Goal: Task Accomplishment & Management: Complete application form

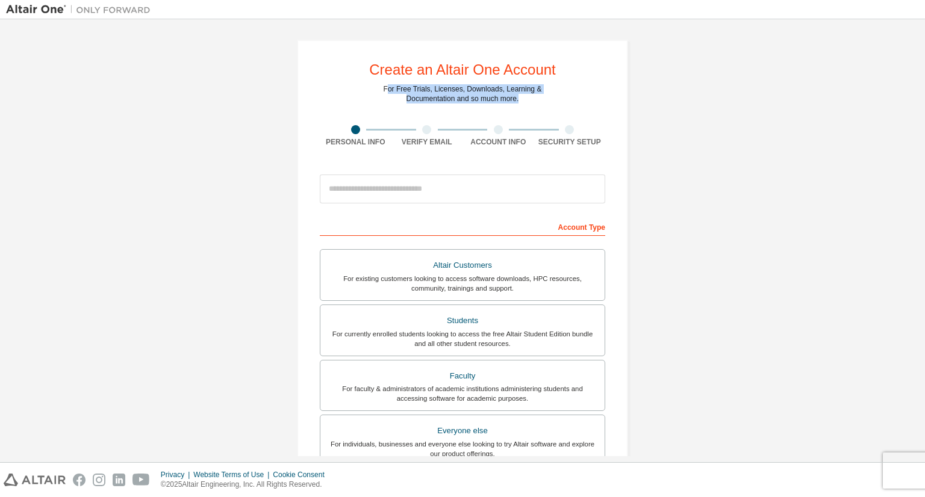
drag, startPoint x: 459, startPoint y: 107, endPoint x: 520, endPoint y: 107, distance: 60.8
click at [520, 107] on div "Create an Altair One Account For Free Trials, Licenses, Downloads, Learning & D…" at bounding box center [462, 344] width 331 height 609
click at [531, 104] on div "Create an Altair One Account For Free Trials, Licenses, Downloads, Learning & D…" at bounding box center [462, 344] width 331 height 609
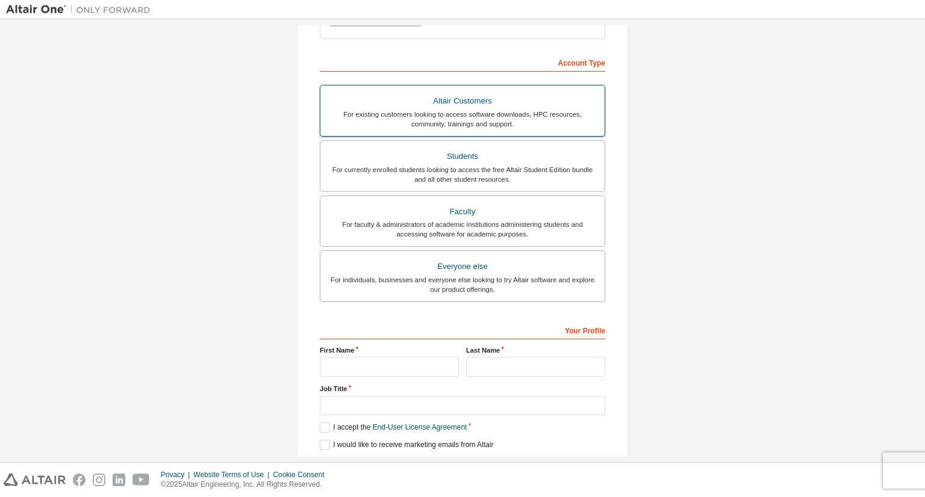
scroll to position [144, 0]
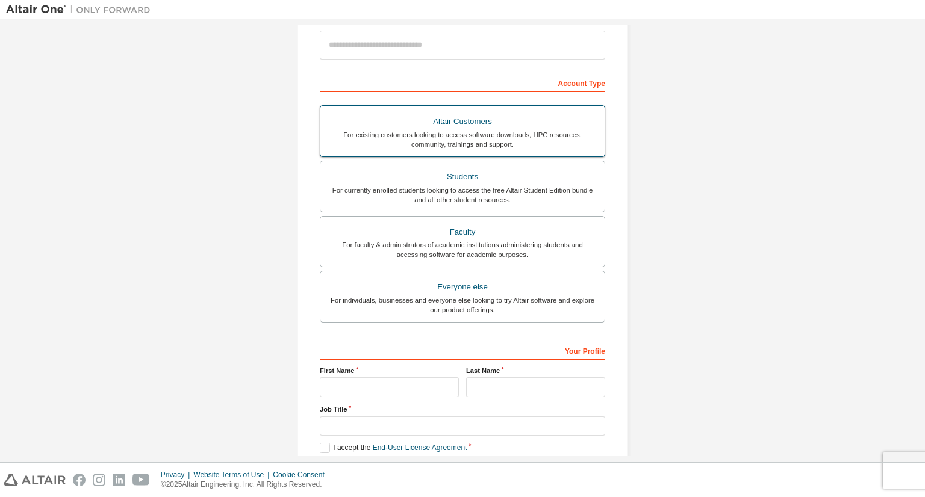
click at [506, 122] on div "Altair Customers" at bounding box center [462, 121] width 270 height 17
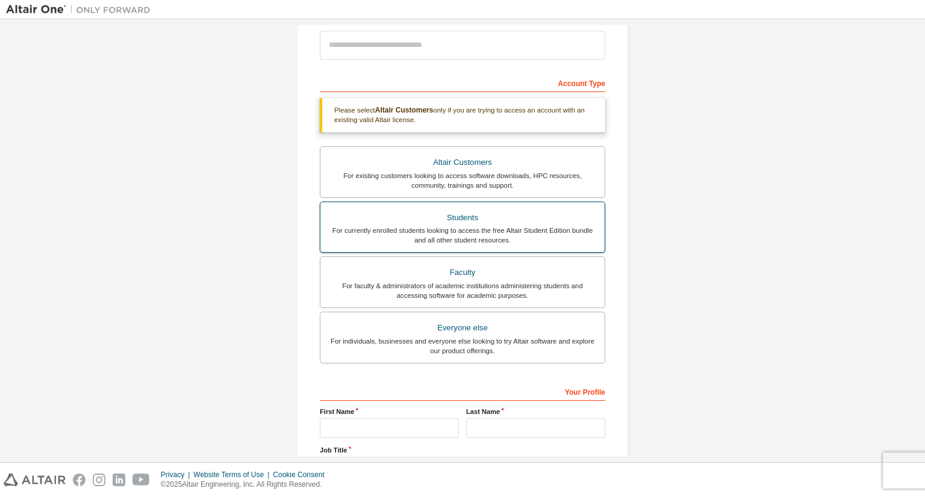
click at [472, 227] on div "For currently enrolled students looking to access the free Altair Student Editi…" at bounding box center [462, 235] width 270 height 19
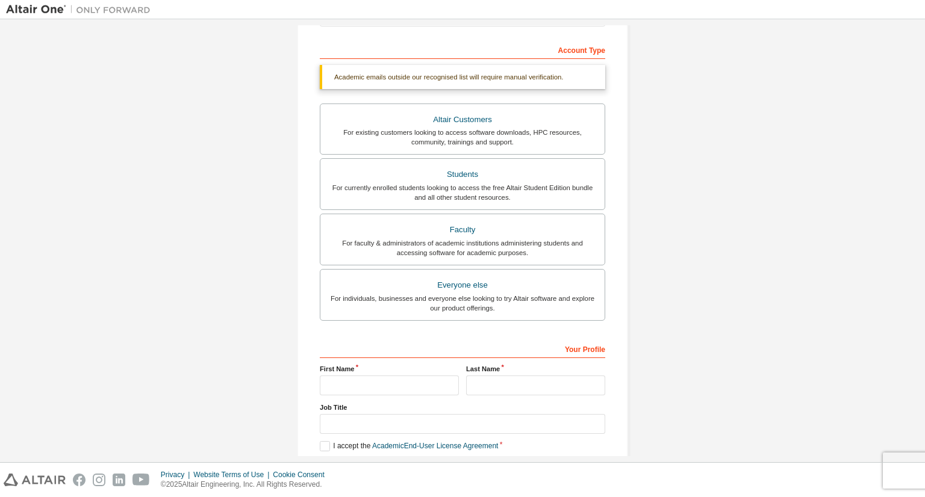
scroll to position [175, 0]
click at [356, 388] on input "text" at bounding box center [389, 387] width 139 height 20
type input "**********"
click at [568, 378] on input "text" at bounding box center [535, 387] width 139 height 20
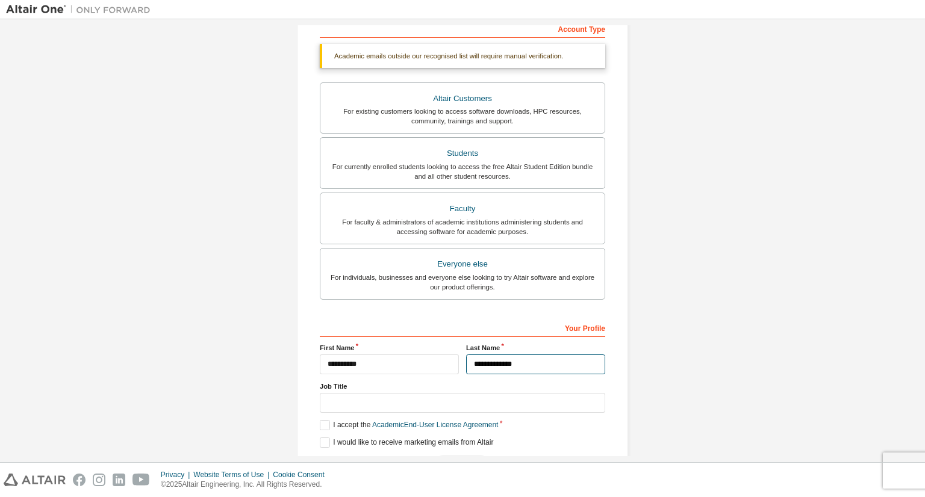
scroll to position [235, 0]
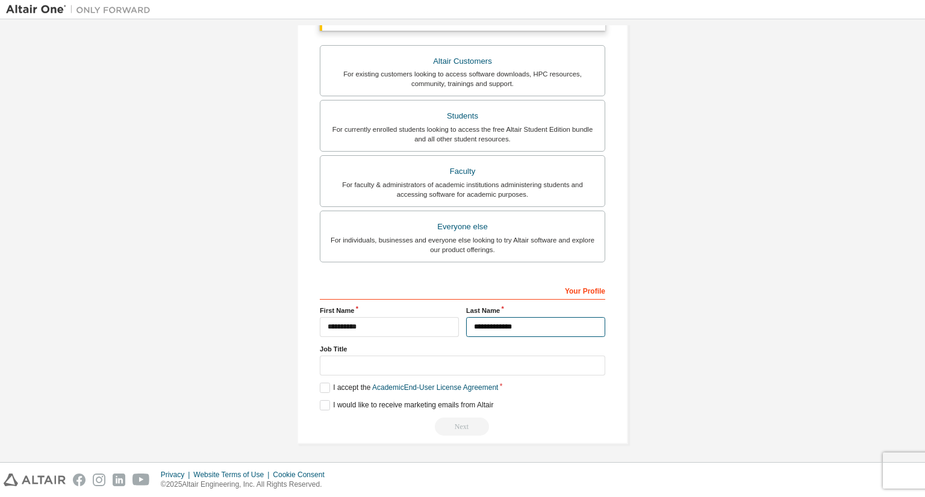
type input "**********"
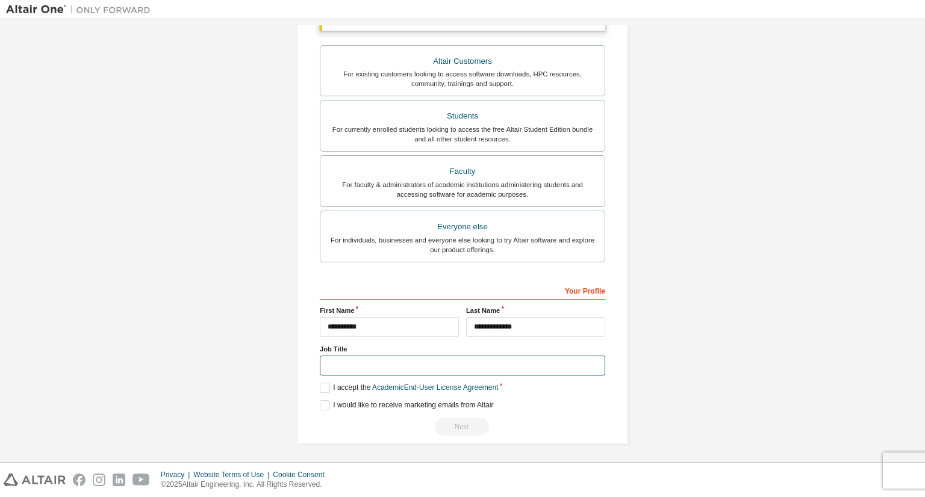
click at [503, 359] on input "text" at bounding box center [462, 366] width 285 height 20
type input "*******"
click at [325, 385] on label "I accept the Academic End-User License Agreement" at bounding box center [409, 388] width 178 height 10
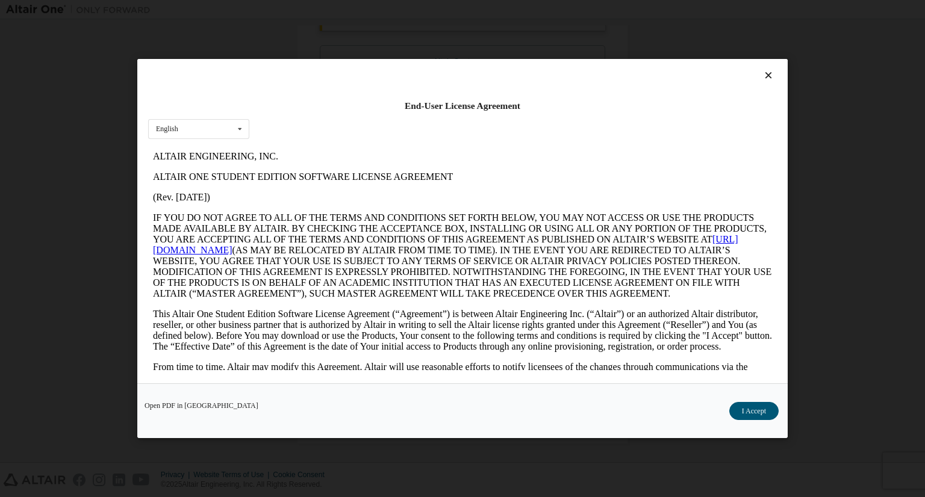
scroll to position [0, 0]
click at [773, 412] on button "I Accept" at bounding box center [753, 411] width 49 height 18
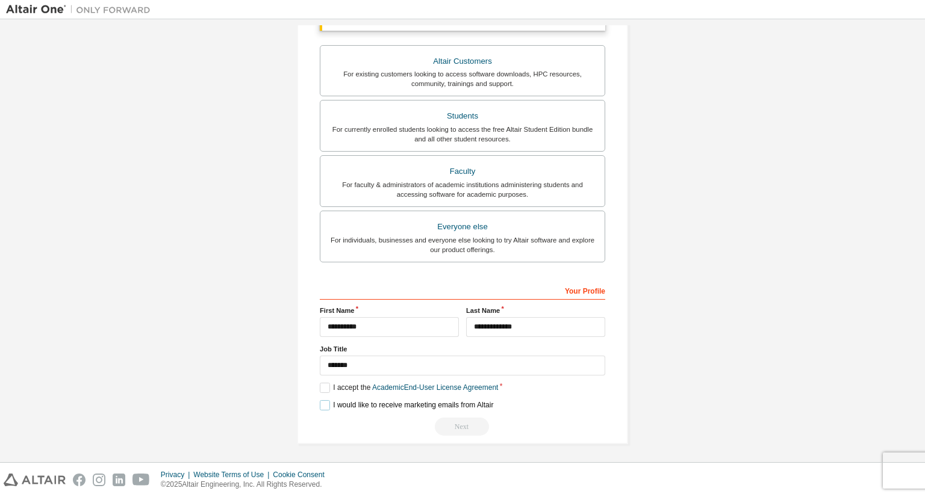
click at [327, 400] on label "I would like to receive marketing emails from Altair" at bounding box center [406, 405] width 173 height 10
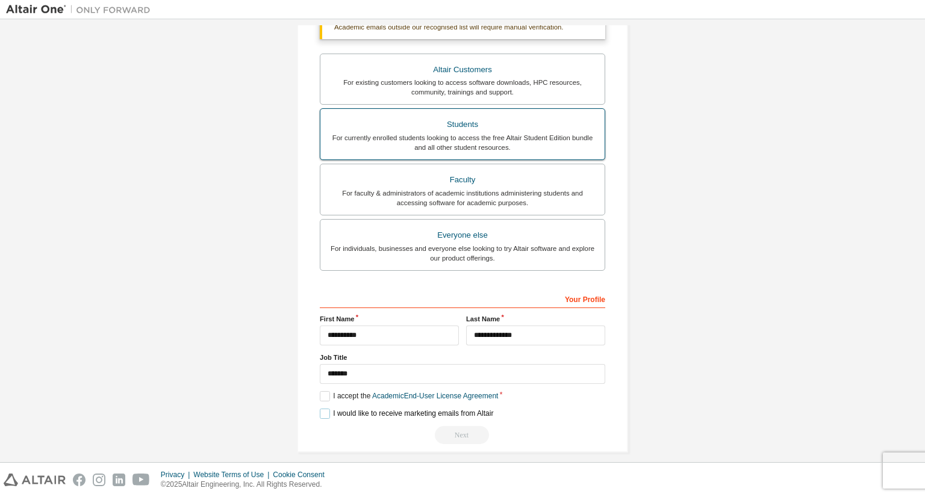
scroll to position [235, 0]
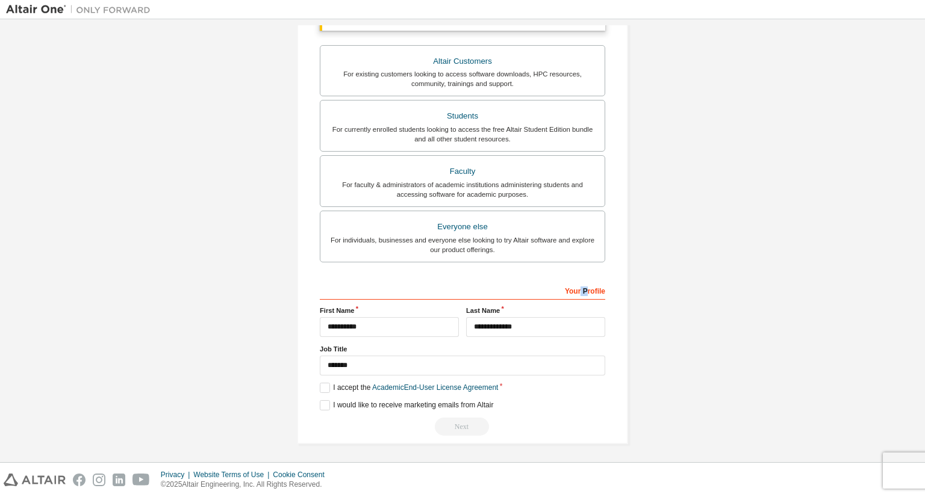
drag, startPoint x: 577, startPoint y: 290, endPoint x: 587, endPoint y: 291, distance: 10.9
click at [587, 291] on div "Your Profile" at bounding box center [462, 289] width 285 height 19
click at [458, 426] on div "Next" at bounding box center [462, 427] width 285 height 18
click at [459, 426] on div "Next" at bounding box center [462, 427] width 285 height 18
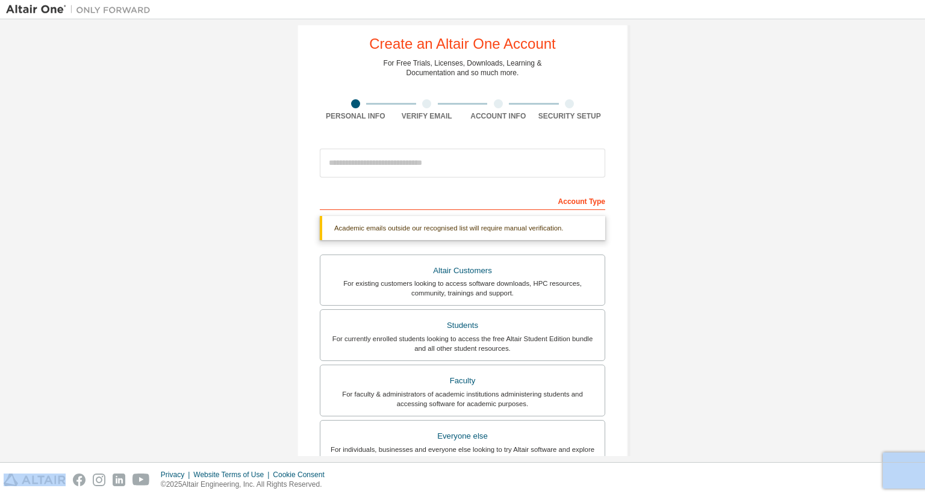
scroll to position [0, 0]
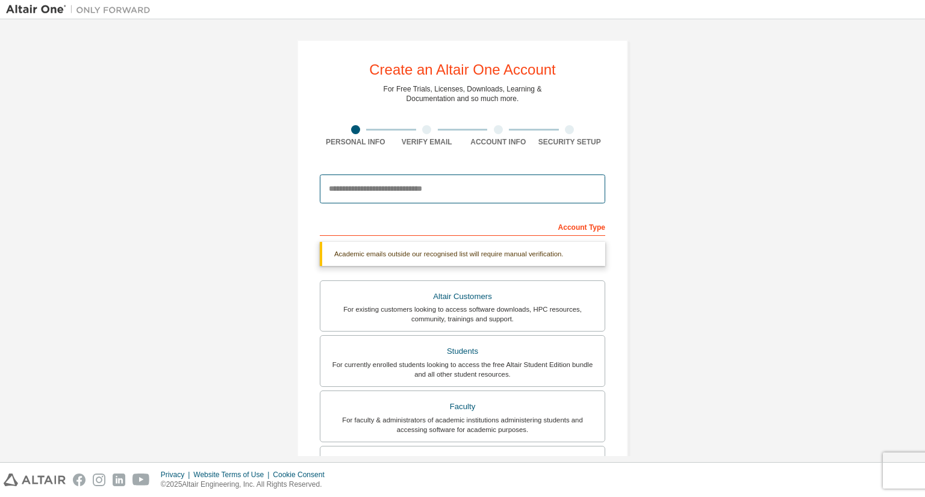
click at [449, 195] on input "email" at bounding box center [462, 189] width 285 height 29
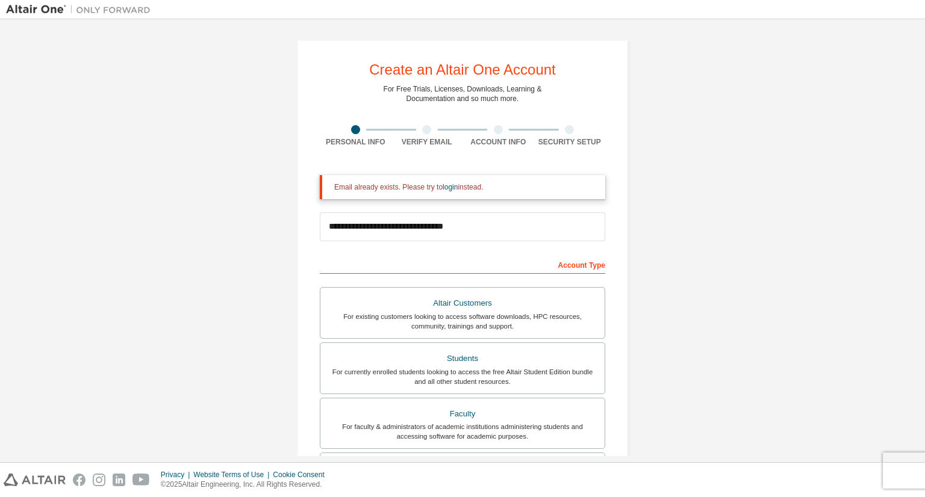
drag, startPoint x: 377, startPoint y: 184, endPoint x: 380, endPoint y: 189, distance: 6.2
click at [380, 189] on div "Email already exists. Please try to login instead." at bounding box center [464, 187] width 261 height 10
drag, startPoint x: 392, startPoint y: 187, endPoint x: 474, endPoint y: 189, distance: 81.3
click at [474, 189] on div "Email already exists. Please try to login instead." at bounding box center [464, 187] width 261 height 10
click at [453, 255] on div "Account Type" at bounding box center [462, 264] width 285 height 19
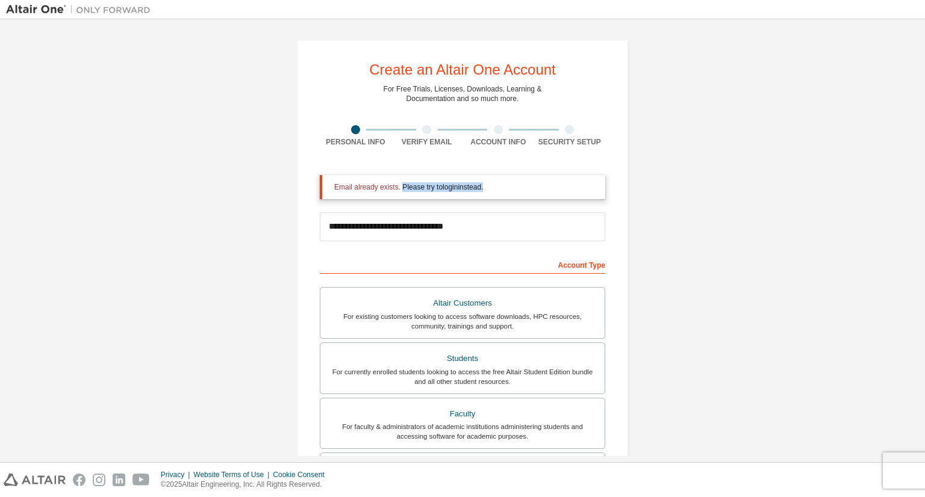
drag, startPoint x: 429, startPoint y: 194, endPoint x: 493, endPoint y: 205, distance: 65.4
click at [493, 205] on form "**********" at bounding box center [462, 426] width 285 height 503
click at [471, 242] on div "**********" at bounding box center [462, 226] width 285 height 41
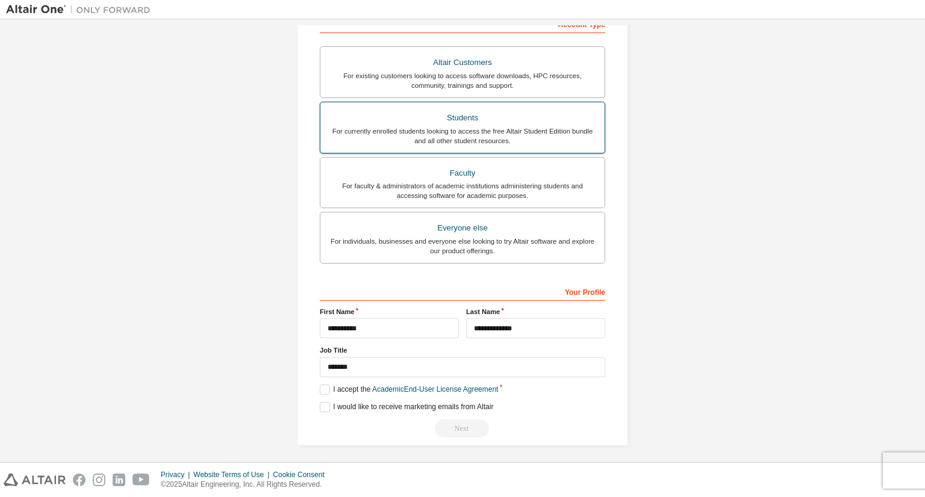
scroll to position [242, 0]
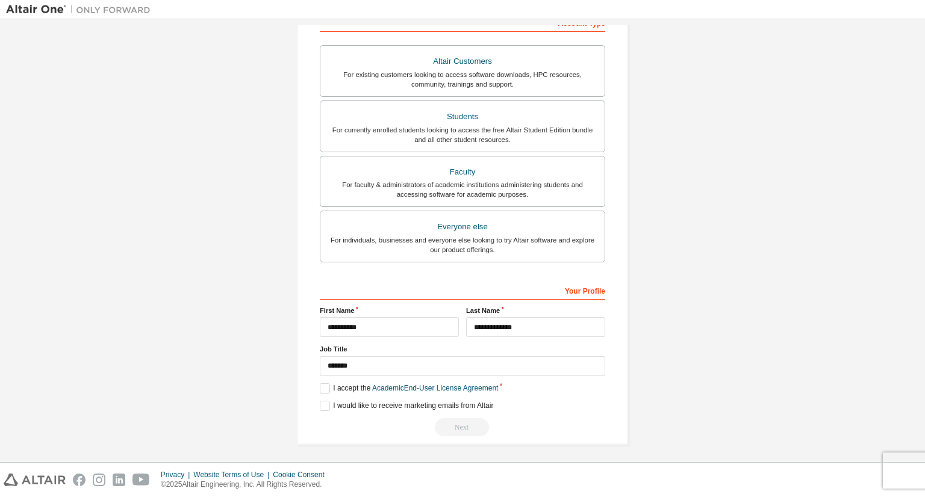
click at [440, 435] on div "**********" at bounding box center [462, 121] width 331 height 647
click at [445, 425] on div "Next" at bounding box center [462, 427] width 285 height 18
click at [446, 428] on div "Next" at bounding box center [462, 427] width 285 height 18
click at [448, 426] on div "Next" at bounding box center [462, 427] width 285 height 18
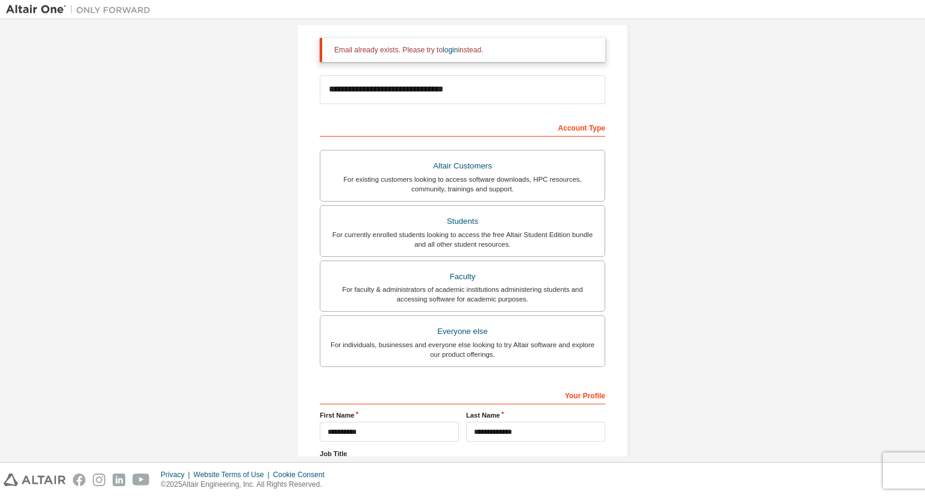
scroll to position [1, 0]
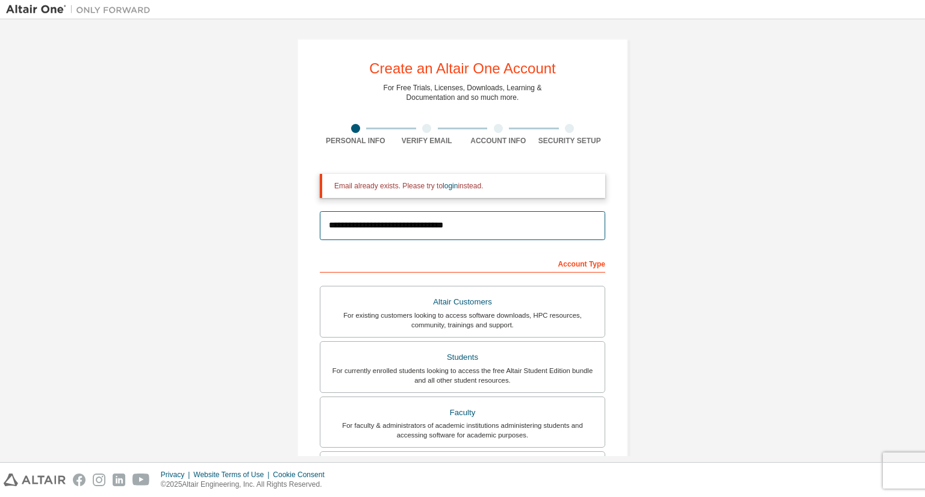
click at [409, 225] on input "**********" at bounding box center [462, 225] width 285 height 29
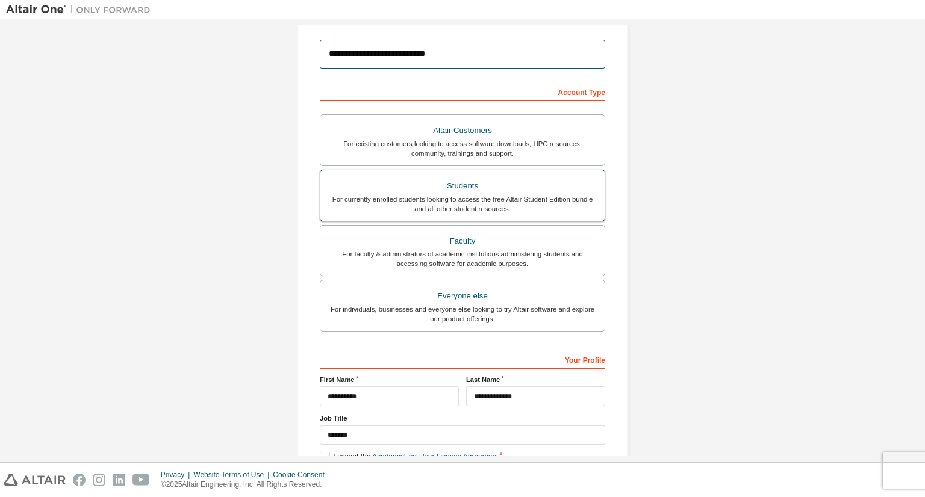
scroll to position [204, 0]
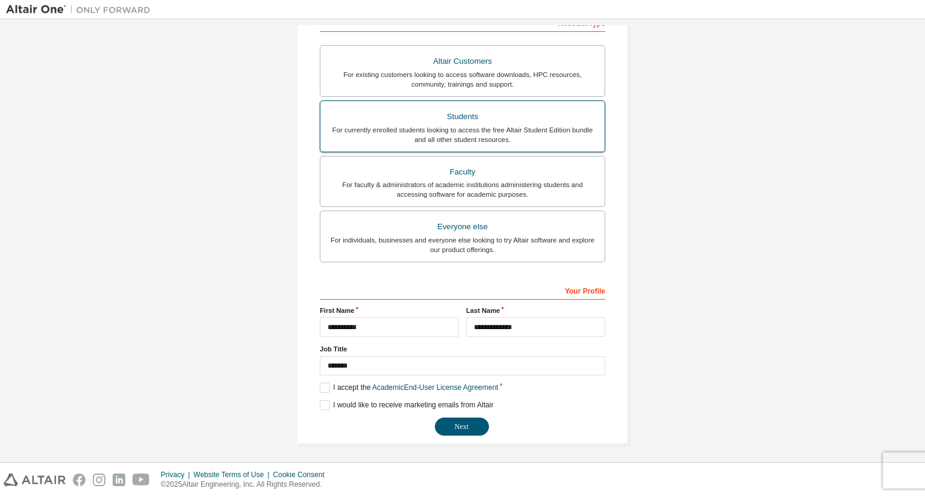
type input "**********"
click at [556, 116] on div "Students" at bounding box center [462, 116] width 270 height 17
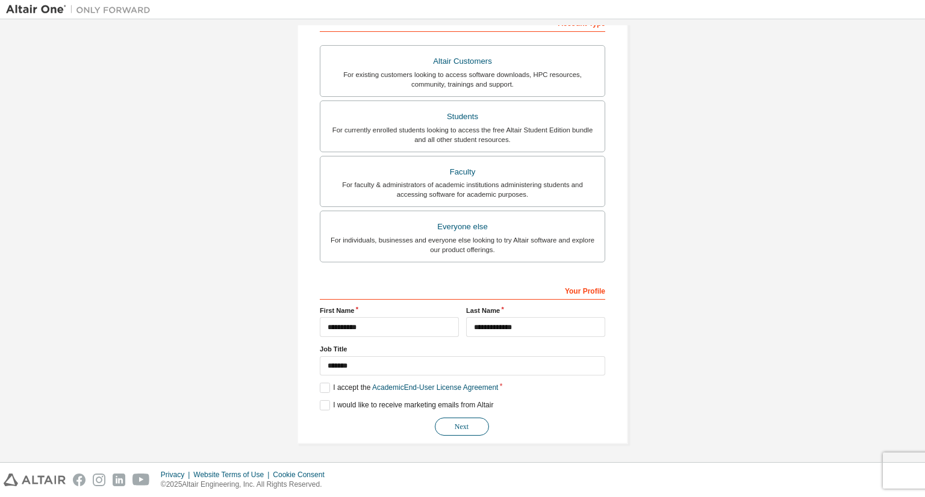
click at [455, 426] on button "Next" at bounding box center [462, 427] width 54 height 18
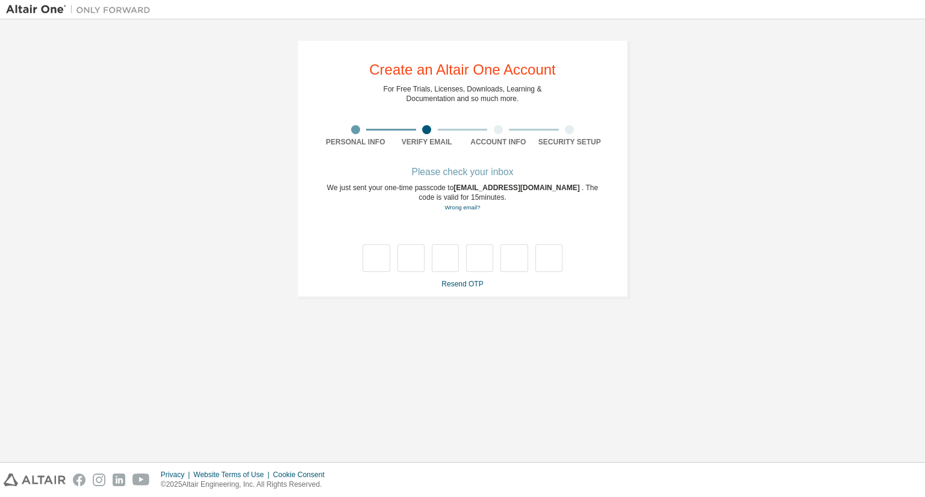
click at [646, 362] on div "**********" at bounding box center [462, 240] width 912 height 431
drag, startPoint x: 456, startPoint y: 186, endPoint x: 554, endPoint y: 187, distance: 98.1
click at [554, 187] on span "chakchalat.thaw@kmutt.ac.th" at bounding box center [517, 188] width 128 height 8
click at [548, 205] on div "We just sent your one-time passcode to chakchalat.thaw@kmutt.ac.th . The code i…" at bounding box center [462, 197] width 285 height 29
click at [378, 253] on input "text" at bounding box center [375, 258] width 27 height 28
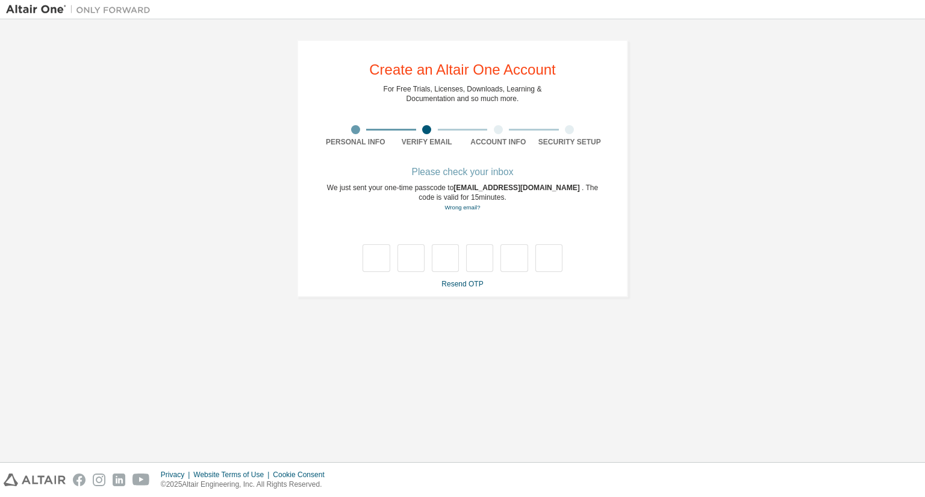
click at [882, 214] on div "**********" at bounding box center [462, 168] width 912 height 287
click at [377, 256] on input "text" at bounding box center [375, 258] width 27 height 28
type input "*"
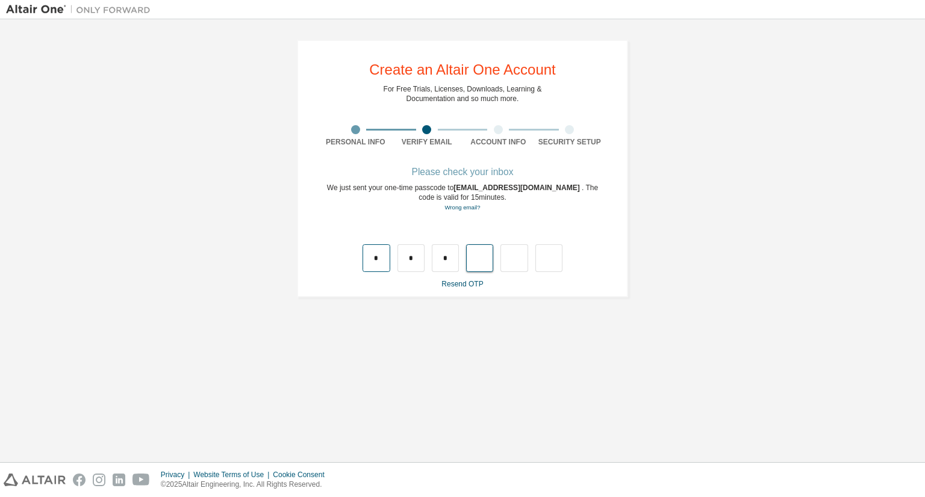
type input "*"
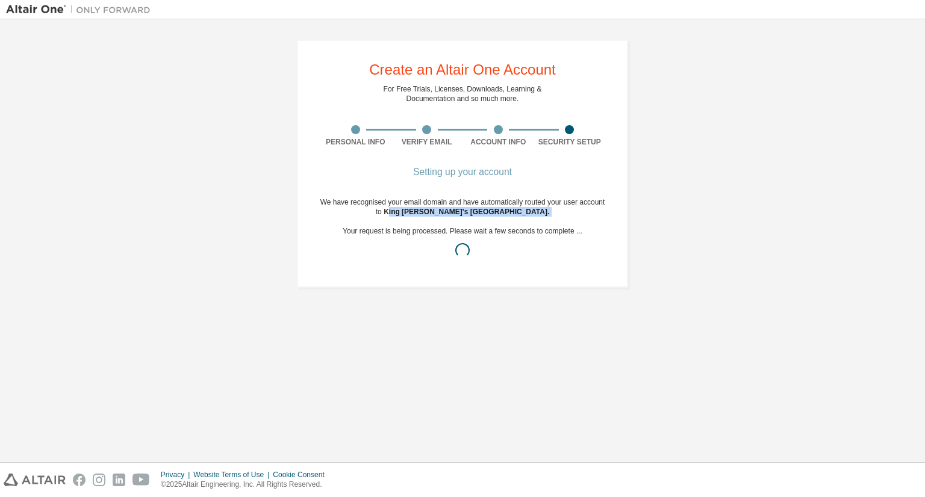
drag, startPoint x: 383, startPoint y: 212, endPoint x: 532, endPoint y: 218, distance: 149.4
click at [532, 218] on div "We have recognised your email domain and have automatically routed your user ac…" at bounding box center [462, 230] width 285 height 67
click at [481, 228] on div "We have recognised your email domain and have automatically routed your user ac…" at bounding box center [462, 230] width 285 height 67
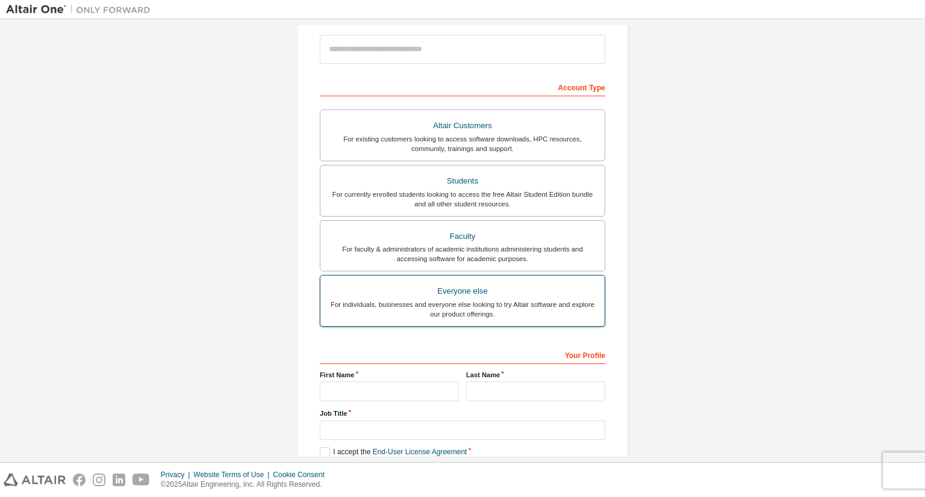
scroll to position [204, 0]
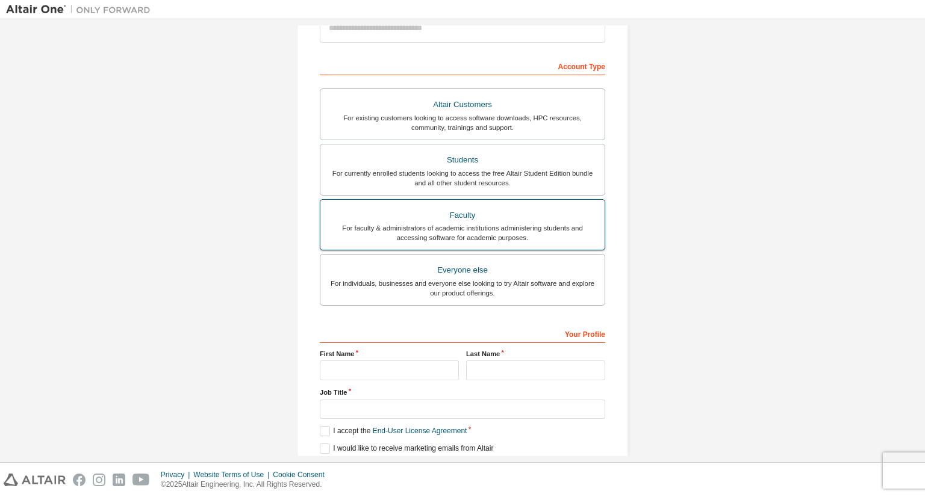
scroll to position [84, 0]
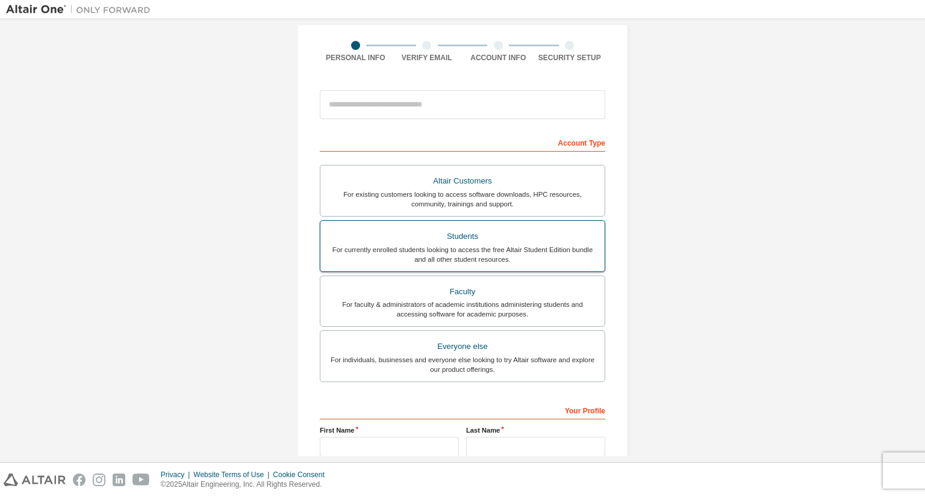
click at [488, 251] on div "For currently enrolled students looking to access the free Altair Student Editi…" at bounding box center [462, 254] width 270 height 19
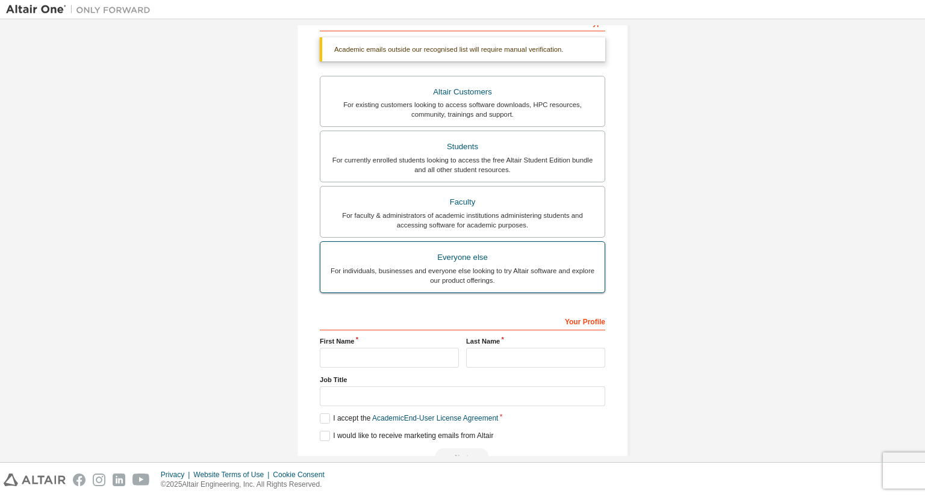
scroll to position [235, 0]
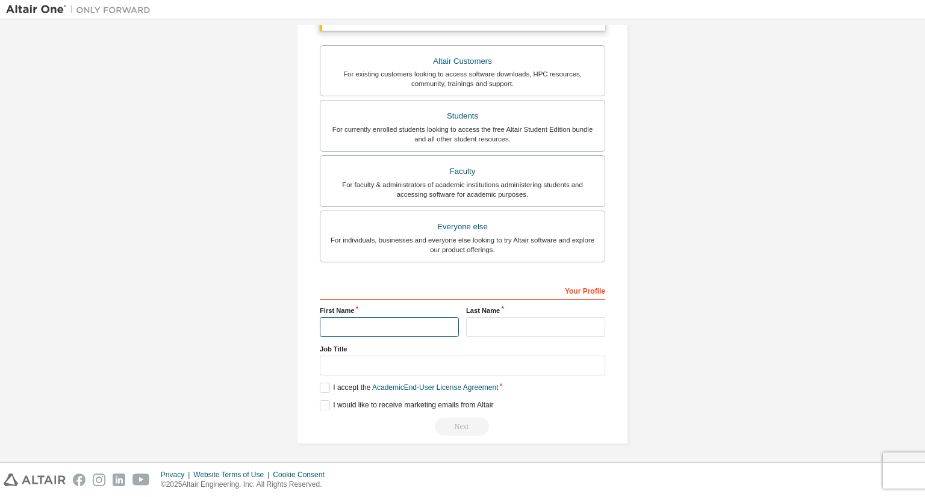
click at [439, 326] on input "text" at bounding box center [389, 327] width 139 height 20
type input "**********"
click at [489, 326] on input "text" at bounding box center [535, 327] width 139 height 20
type input "**********"
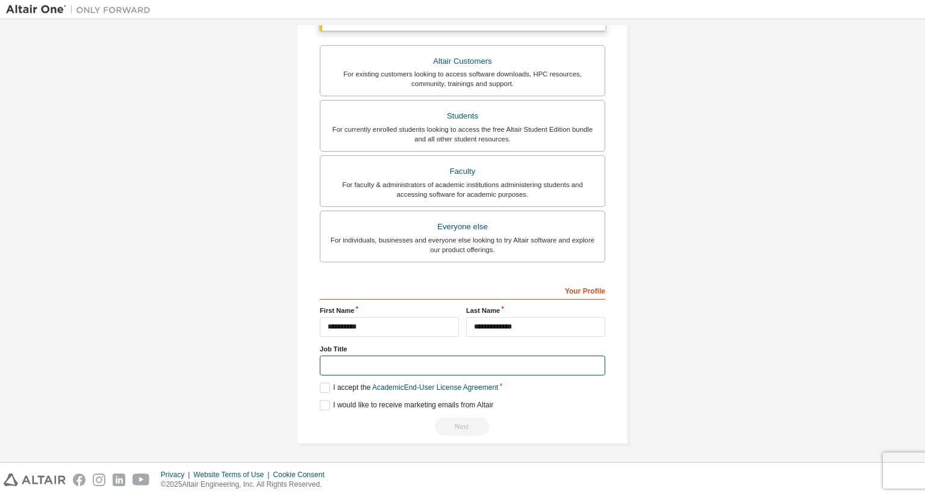
click at [474, 366] on input "text" at bounding box center [462, 366] width 285 height 20
type input "*******"
click at [323, 380] on div "**********" at bounding box center [462, 358] width 285 height 156
click at [323, 383] on label "I accept the Academic End-User License Agreement" at bounding box center [409, 388] width 178 height 10
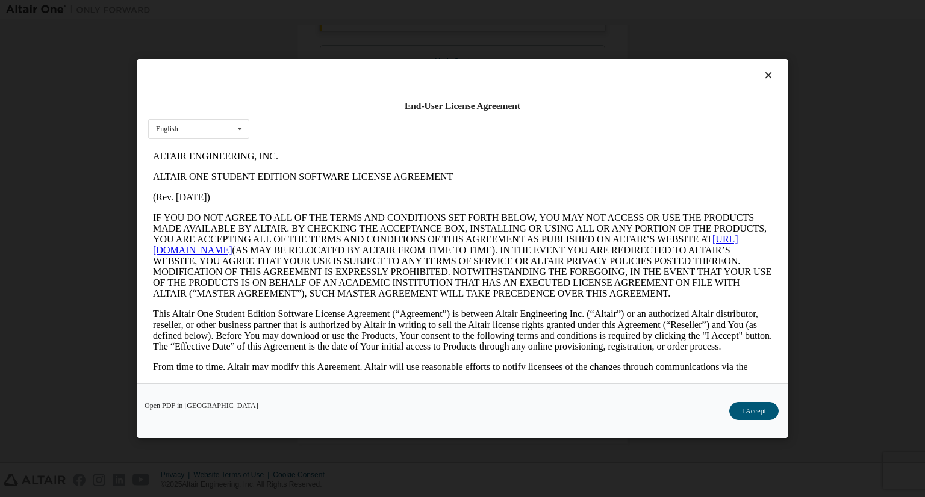
scroll to position [0, 0]
click at [757, 414] on button "I Accept" at bounding box center [753, 411] width 49 height 18
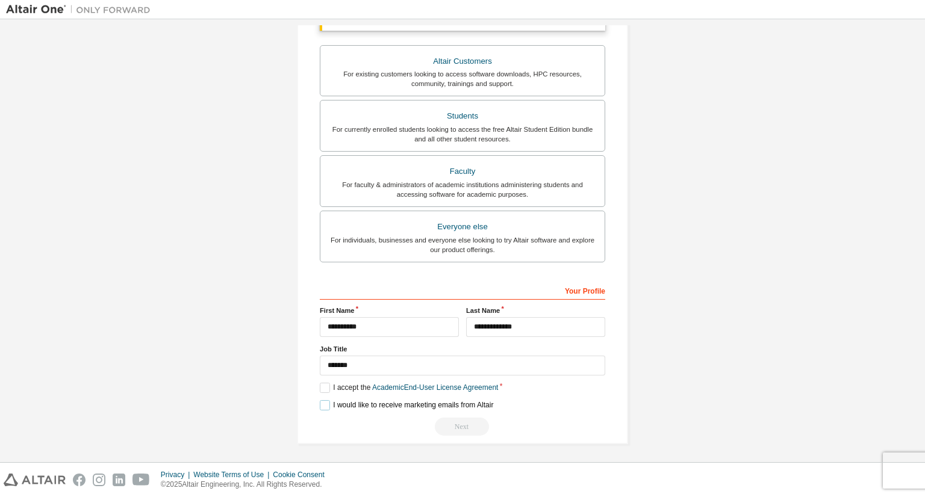
click at [327, 400] on label "I would like to receive marketing emails from Altair" at bounding box center [406, 405] width 173 height 10
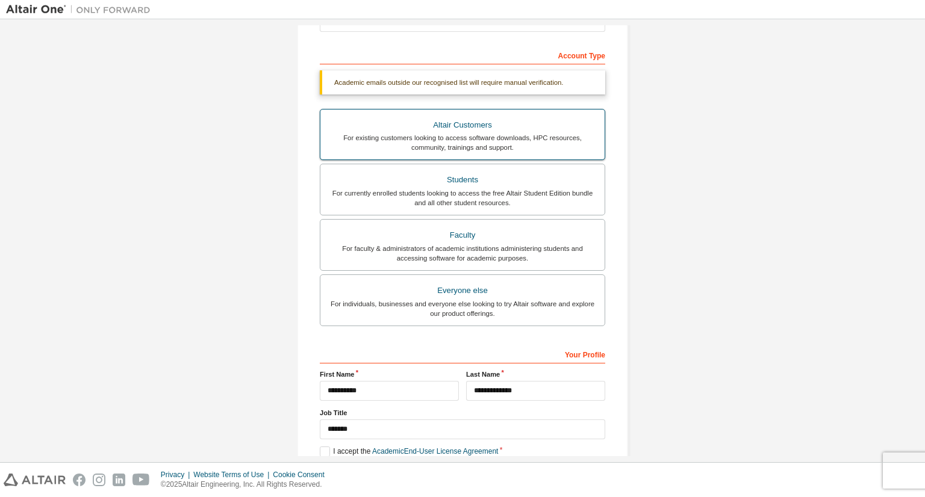
scroll to position [55, 0]
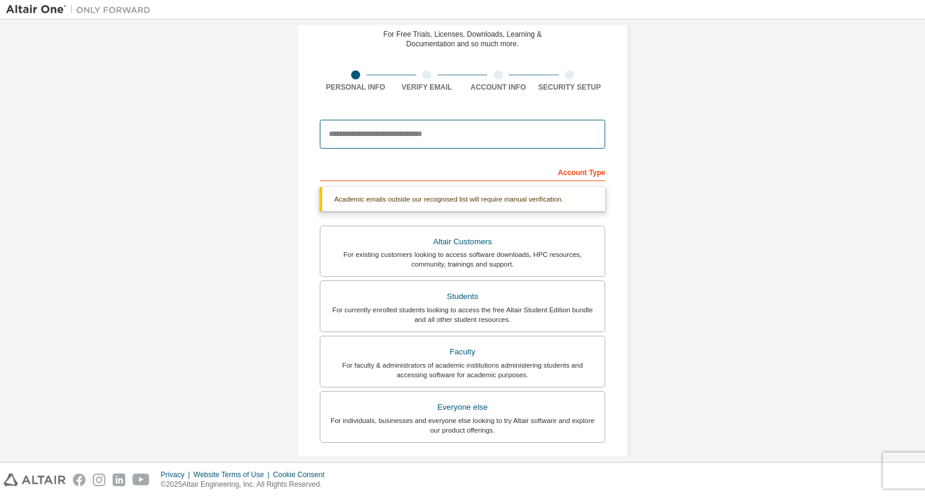
click at [527, 141] on input "email" at bounding box center [462, 134] width 285 height 29
type input "**********"
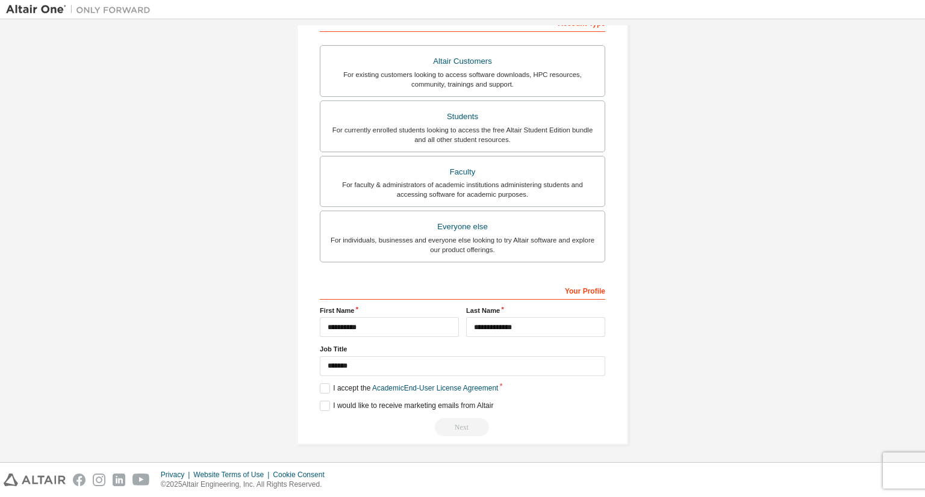
scroll to position [0, 0]
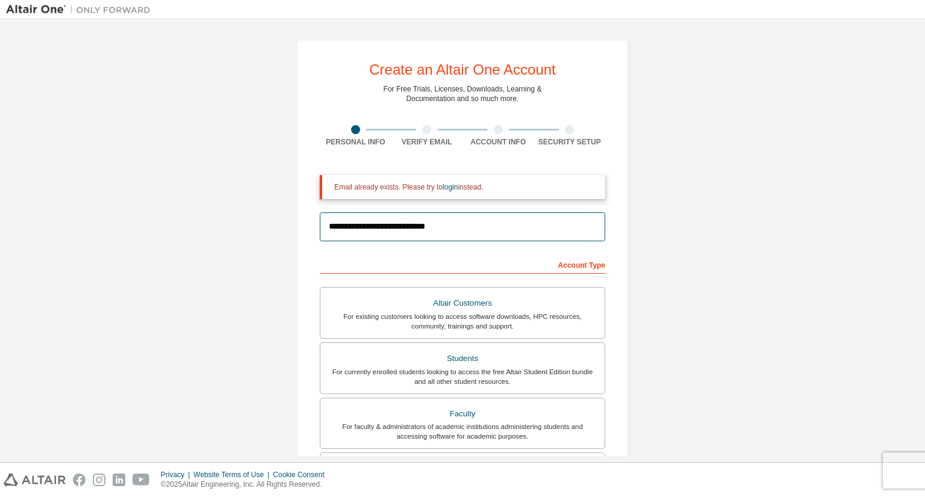
click at [465, 225] on input "**********" at bounding box center [462, 226] width 285 height 29
drag, startPoint x: 485, startPoint y: 232, endPoint x: 286, endPoint y: 196, distance: 202.5
click at [286, 196] on div "**********" at bounding box center [462, 363] width 360 height 676
click at [443, 187] on link "login" at bounding box center [449, 187] width 15 height 8
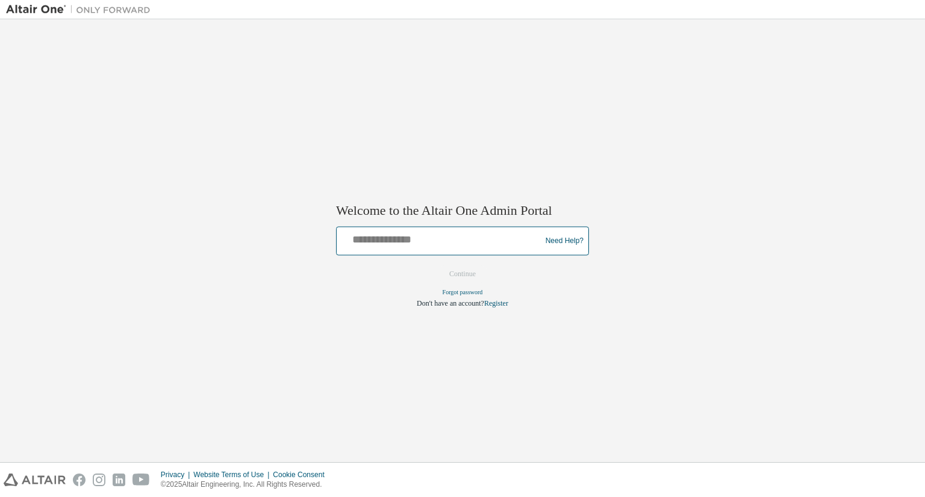
click at [419, 240] on input "text" at bounding box center [440, 238] width 198 height 17
type input "**********"
drag, startPoint x: 536, startPoint y: 241, endPoint x: 324, endPoint y: 229, distance: 212.2
click at [324, 229] on div "**********" at bounding box center [462, 240] width 912 height 431
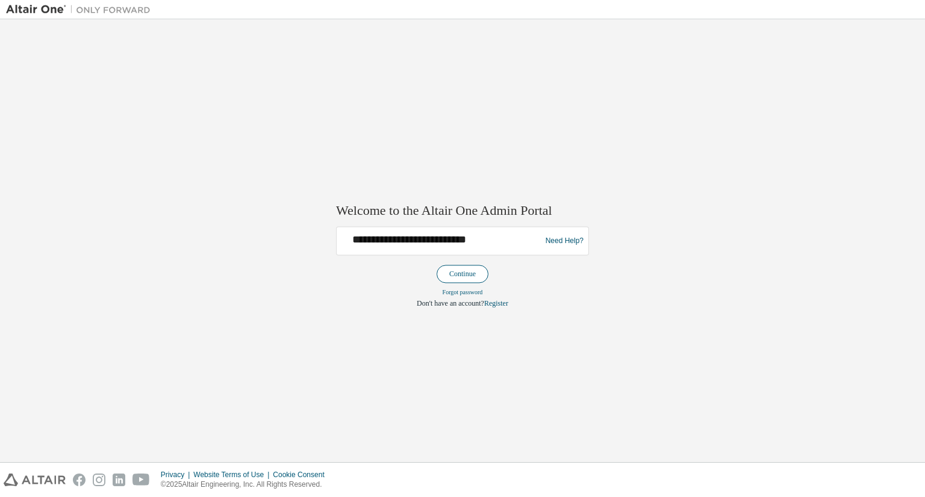
click at [472, 274] on button "Continue" at bounding box center [462, 274] width 52 height 18
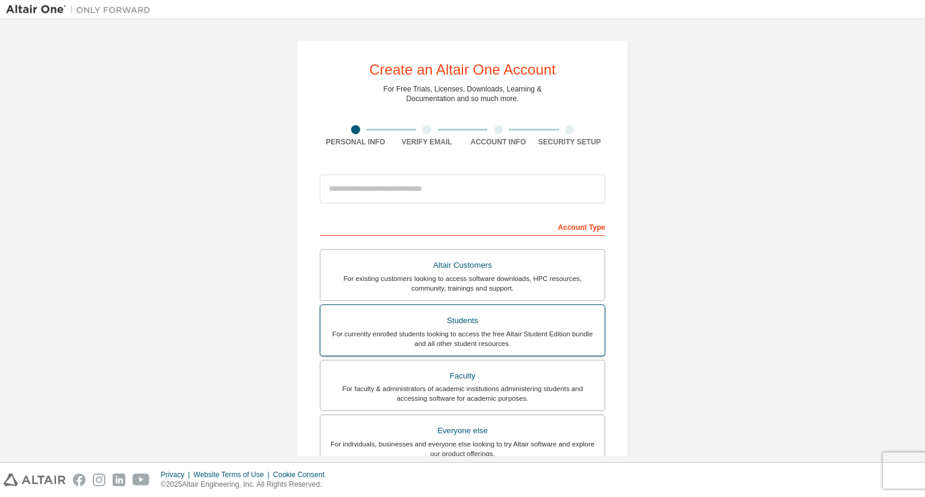
click at [457, 318] on div "Students" at bounding box center [462, 320] width 270 height 17
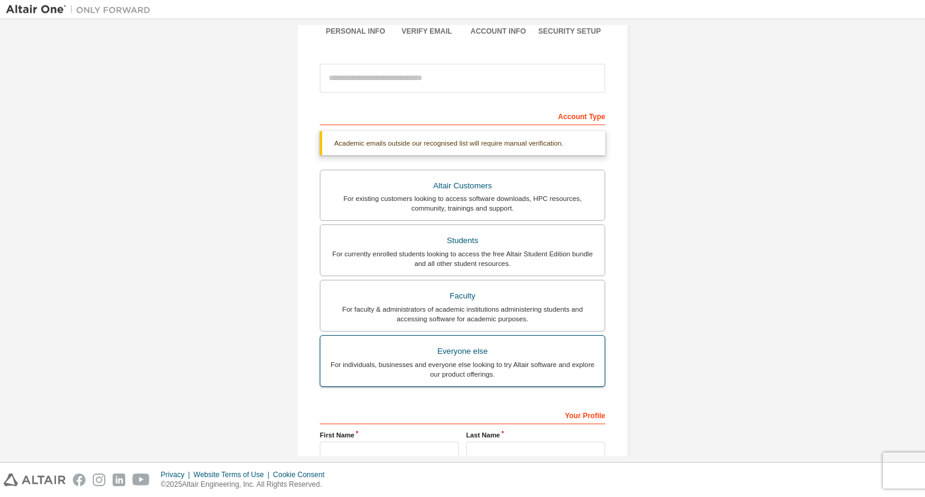
scroll to position [235, 0]
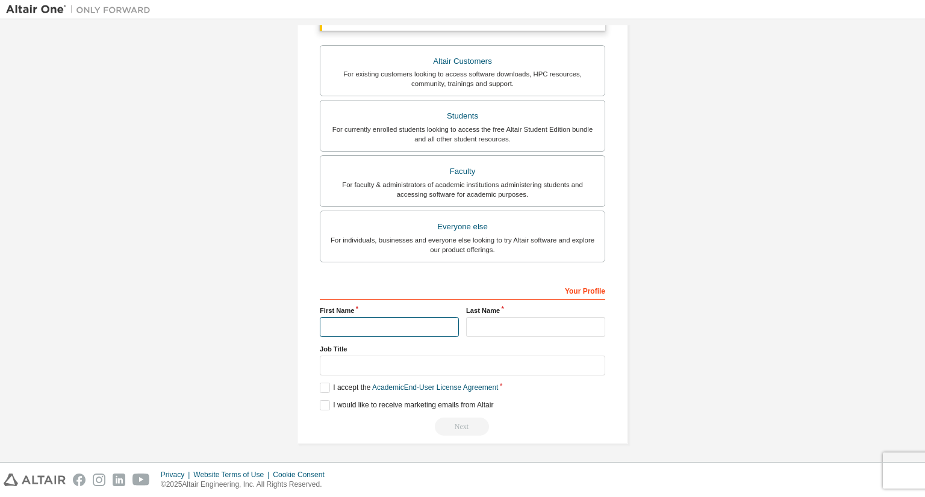
drag, startPoint x: 364, startPoint y: 328, endPoint x: 367, endPoint y: 333, distance: 6.2
click at [365, 328] on input "text" at bounding box center [389, 327] width 139 height 20
type input "**********"
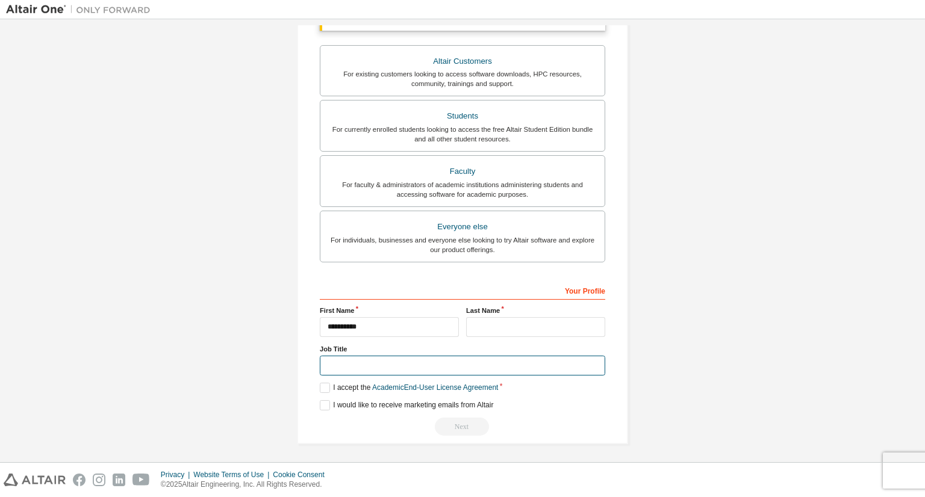
click at [397, 364] on input "text" at bounding box center [462, 366] width 285 height 20
type input "*******"
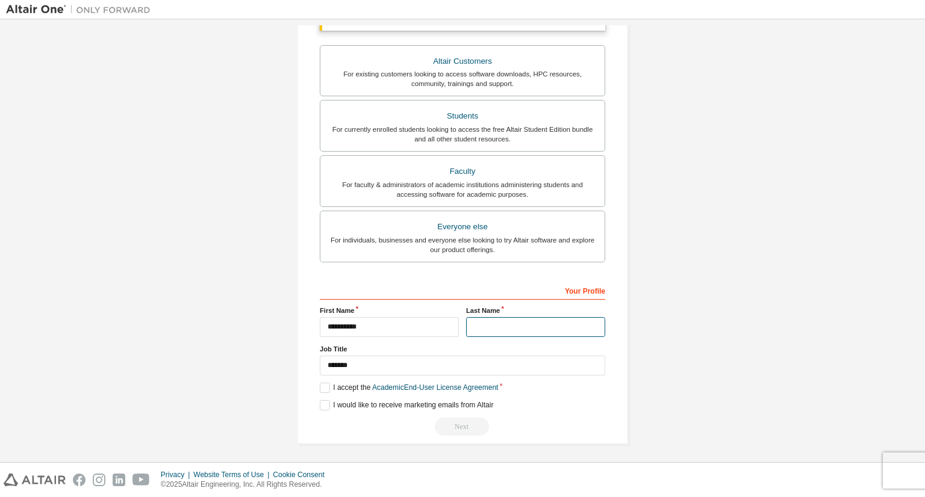
drag, startPoint x: 534, startPoint y: 328, endPoint x: 527, endPoint y: 332, distance: 8.1
click at [534, 329] on input "text" at bounding box center [535, 327] width 139 height 20
type input "**********"
click at [327, 383] on label "I accept the Academic End-User License Agreement" at bounding box center [409, 388] width 178 height 10
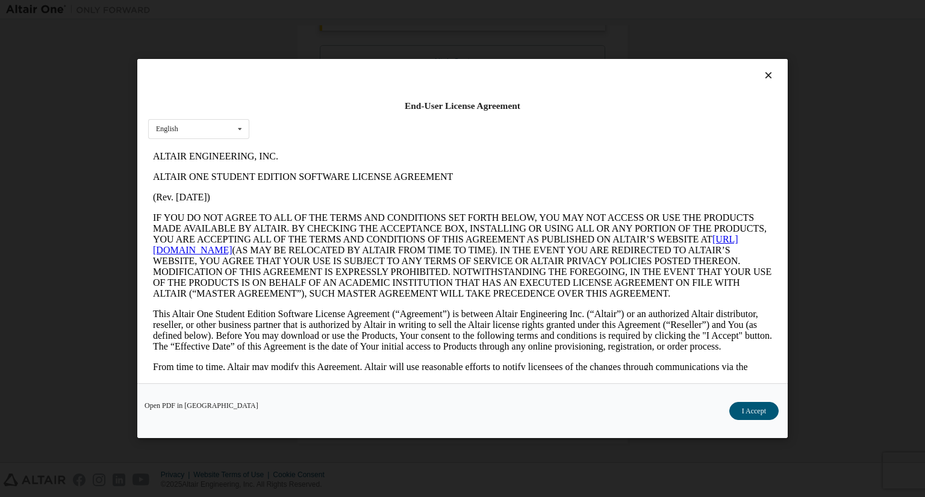
scroll to position [0, 0]
click at [774, 416] on button "I Accept" at bounding box center [753, 411] width 49 height 18
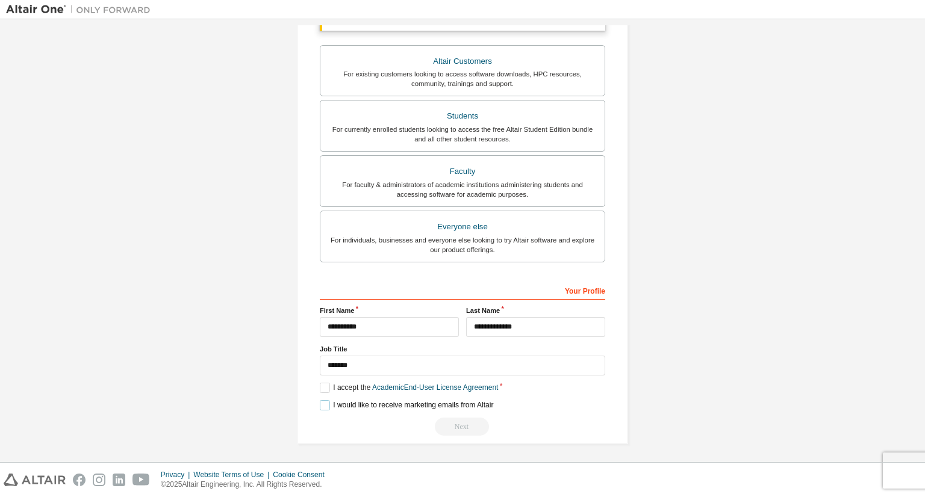
drag, startPoint x: 317, startPoint y: 405, endPoint x: 361, endPoint y: 374, distance: 53.9
click at [320, 405] on label "I would like to receive marketing emails from Altair" at bounding box center [406, 405] width 173 height 10
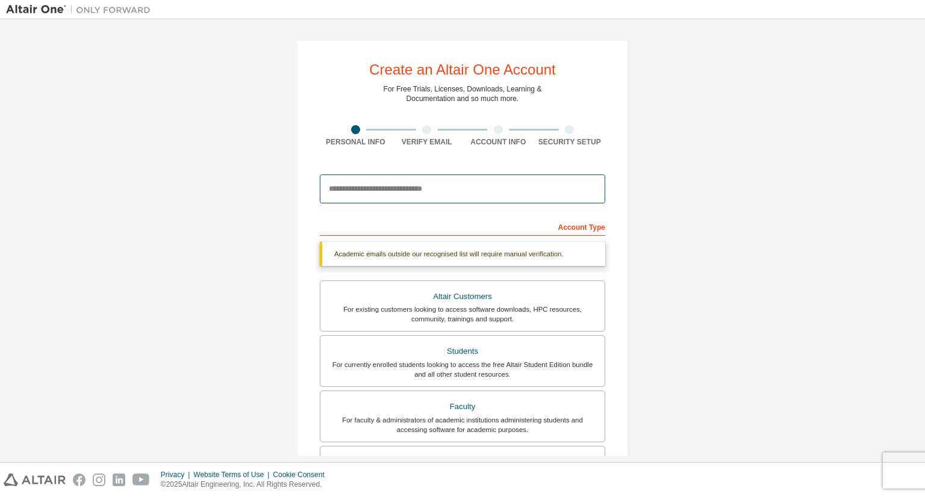
click at [491, 182] on input "email" at bounding box center [462, 189] width 285 height 29
type input "**********"
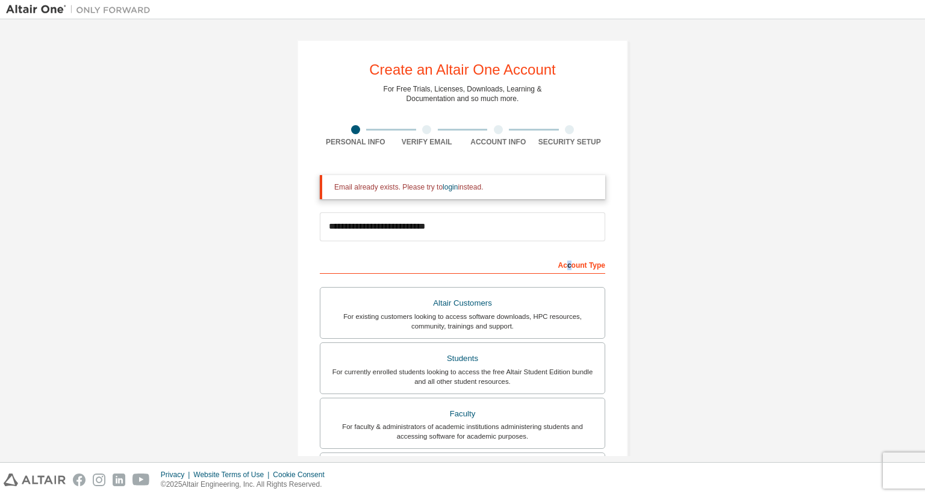
drag, startPoint x: 566, startPoint y: 263, endPoint x: 636, endPoint y: 273, distance: 71.1
click at [617, 271] on div "**********" at bounding box center [462, 363] width 331 height 647
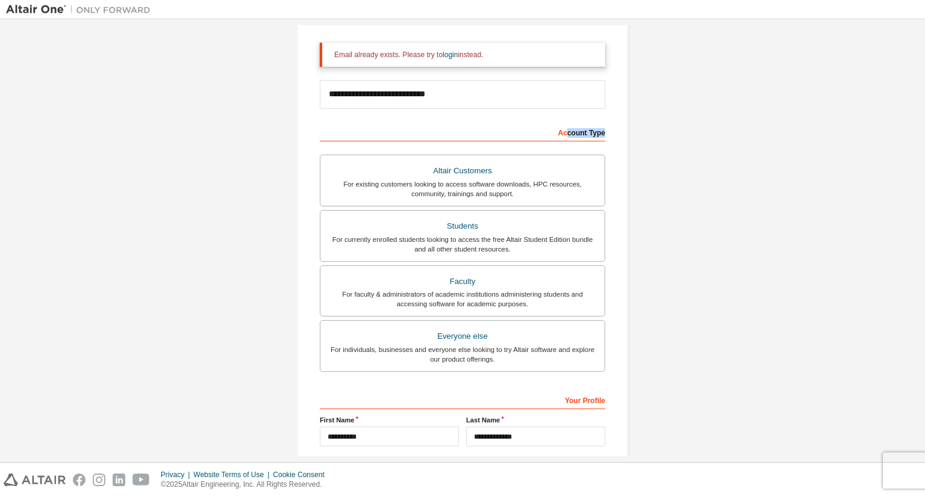
scroll to position [1, 0]
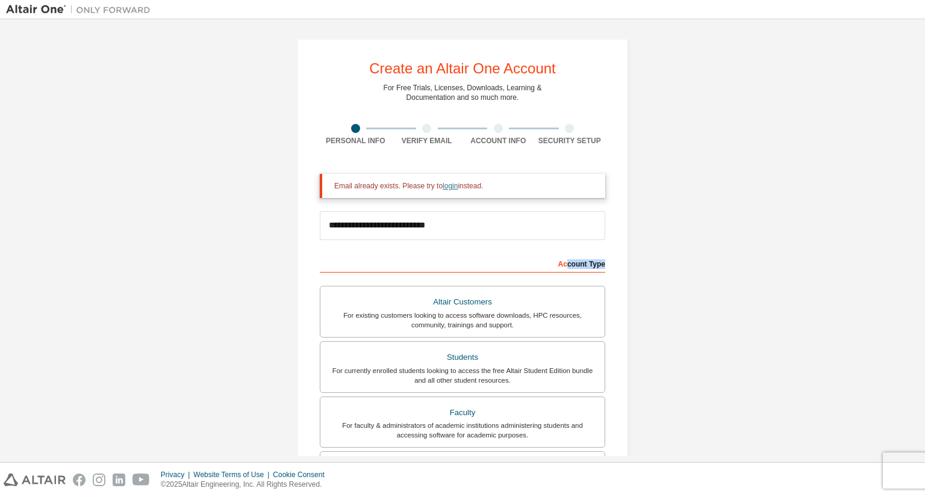
click at [444, 182] on link "login" at bounding box center [449, 186] width 15 height 8
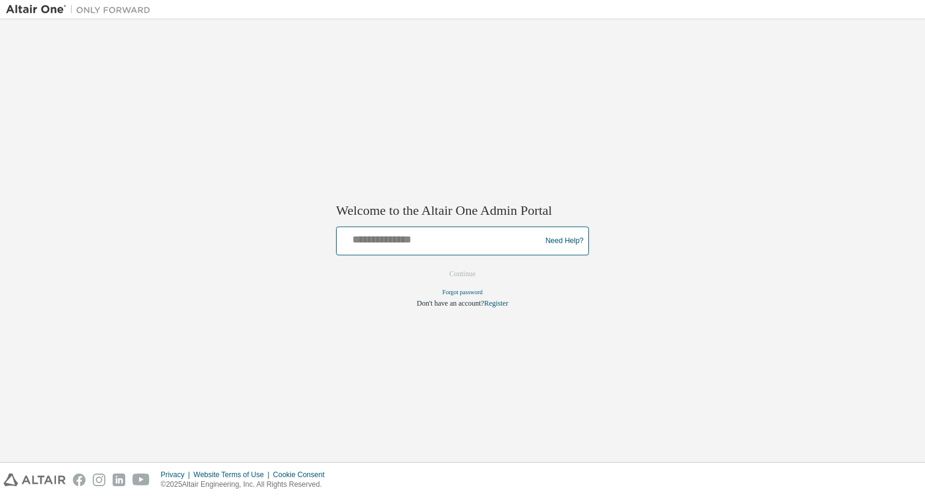
click at [410, 235] on input "text" at bounding box center [440, 238] width 198 height 17
type input "**********"
click at [442, 240] on input "**********" at bounding box center [440, 238] width 198 height 17
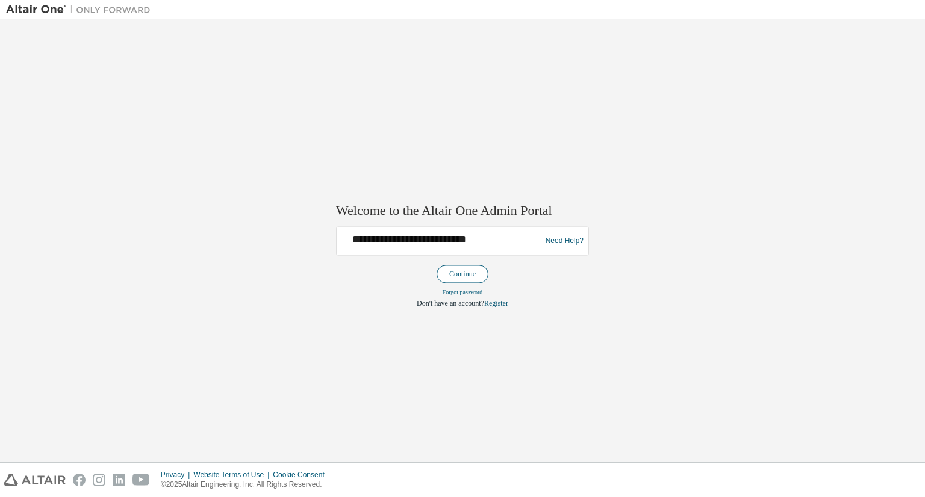
click at [451, 265] on button "Continue" at bounding box center [462, 274] width 52 height 18
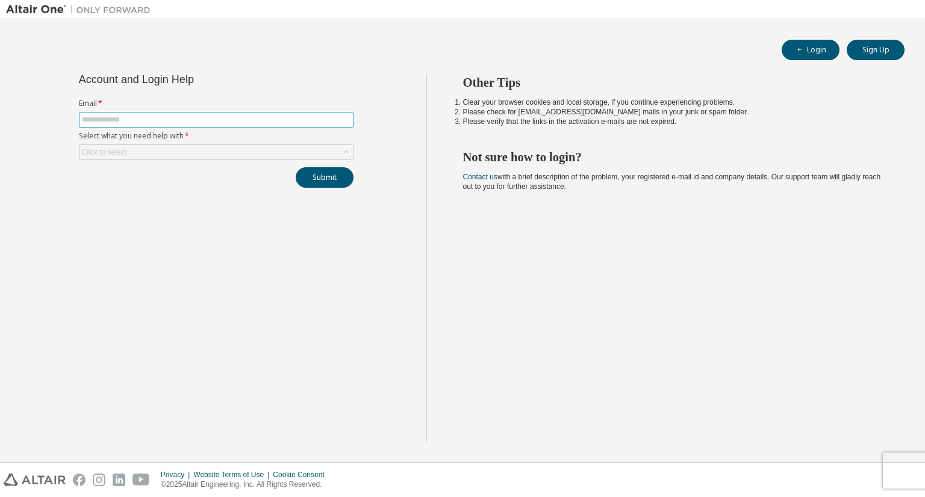
click at [295, 113] on span at bounding box center [216, 120] width 274 height 16
click at [295, 116] on input "text" at bounding box center [216, 120] width 268 height 10
click at [247, 120] on input "text" at bounding box center [216, 120] width 268 height 10
click at [195, 126] on span at bounding box center [216, 120] width 274 height 16
click at [199, 123] on input "text" at bounding box center [216, 120] width 268 height 10
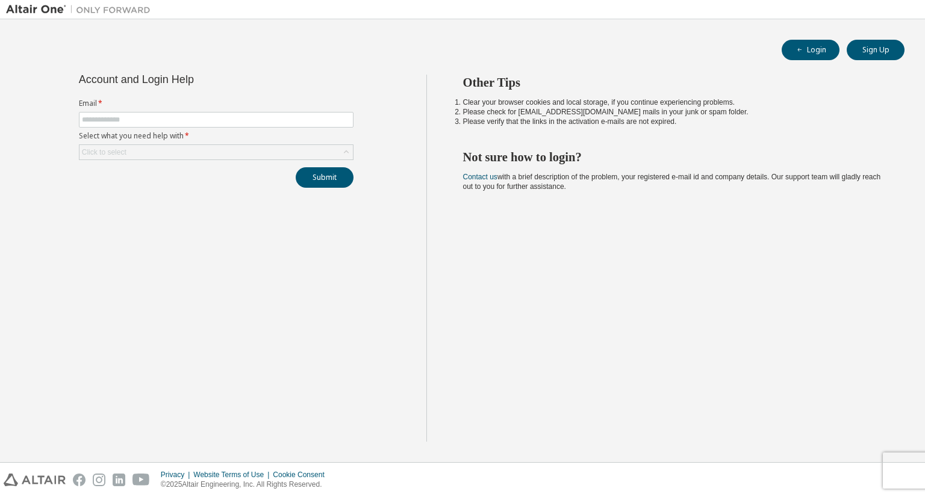
click at [176, 111] on form "Email * Select what you need help with * Click to select" at bounding box center [216, 129] width 274 height 61
click at [174, 121] on input "text" at bounding box center [216, 120] width 268 height 10
click at [174, 119] on input "text" at bounding box center [216, 120] width 268 height 10
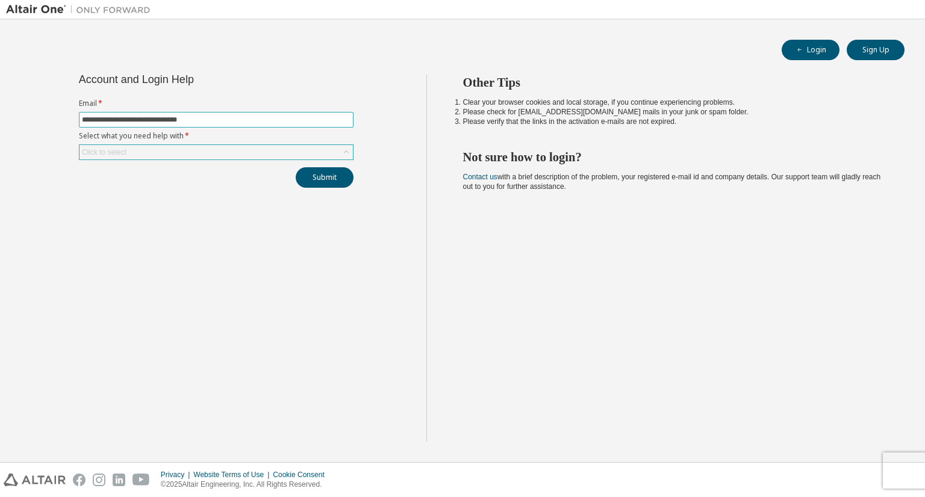
type input "**********"
click at [219, 154] on div "Click to select" at bounding box center [215, 152] width 273 height 14
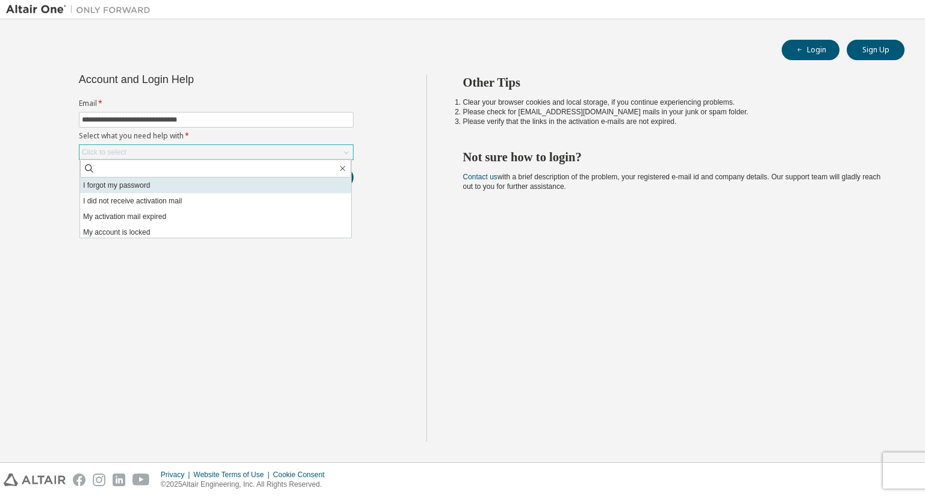
click at [202, 186] on li "I forgot my password" at bounding box center [215, 186] width 271 height 16
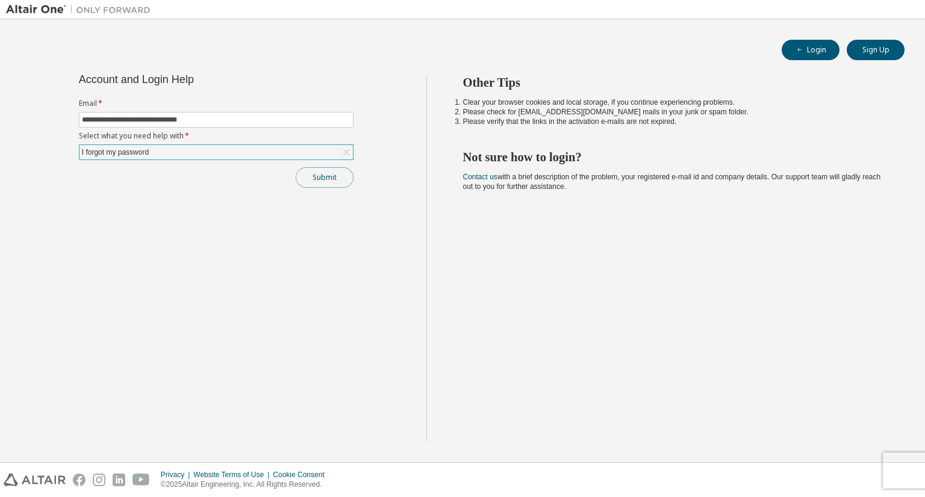
click at [321, 181] on button "Submit" at bounding box center [325, 177] width 58 height 20
click at [333, 182] on button "Submit" at bounding box center [325, 177] width 58 height 20
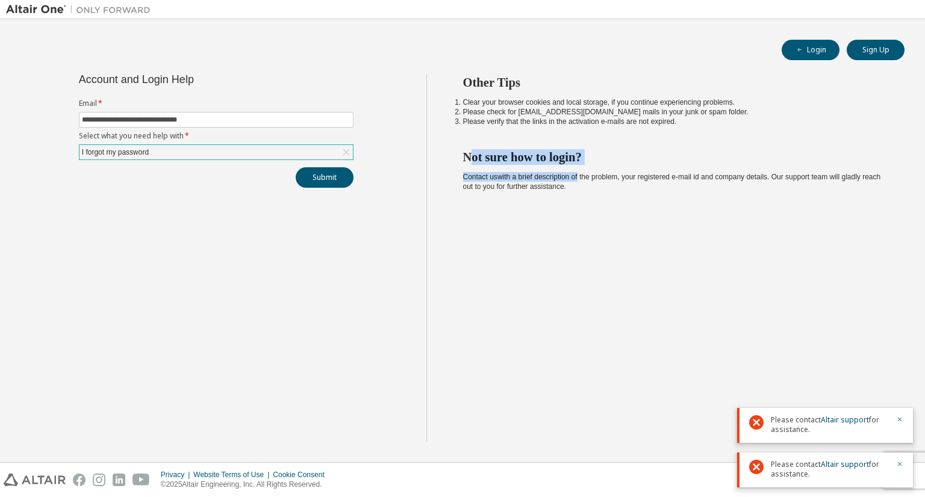
drag, startPoint x: 470, startPoint y: 158, endPoint x: 578, endPoint y: 169, distance: 108.9
click at [578, 169] on div "Other Tips Clear your browser cookies and local storage, if you continue experi…" at bounding box center [672, 258] width 493 height 367
click at [592, 193] on div "Other Tips Clear your browser cookies and local storage, if you continue experi…" at bounding box center [672, 258] width 493 height 367
click at [836, 424] on span "Please contact Altair support for assistance." at bounding box center [829, 424] width 118 height 19
click at [841, 422] on link "Altair support" at bounding box center [844, 420] width 48 height 10
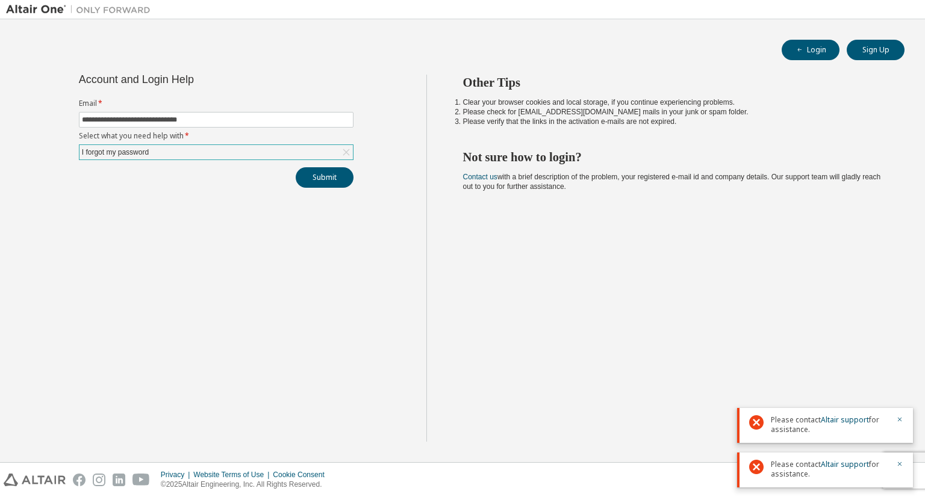
click at [320, 146] on div "I forgot my password" at bounding box center [215, 152] width 273 height 14
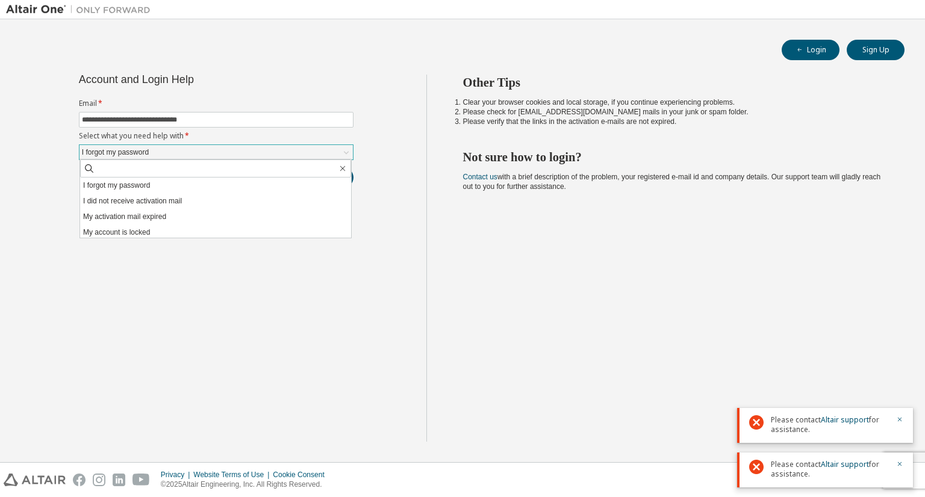
click at [194, 152] on div "I forgot my password" at bounding box center [215, 152] width 273 height 14
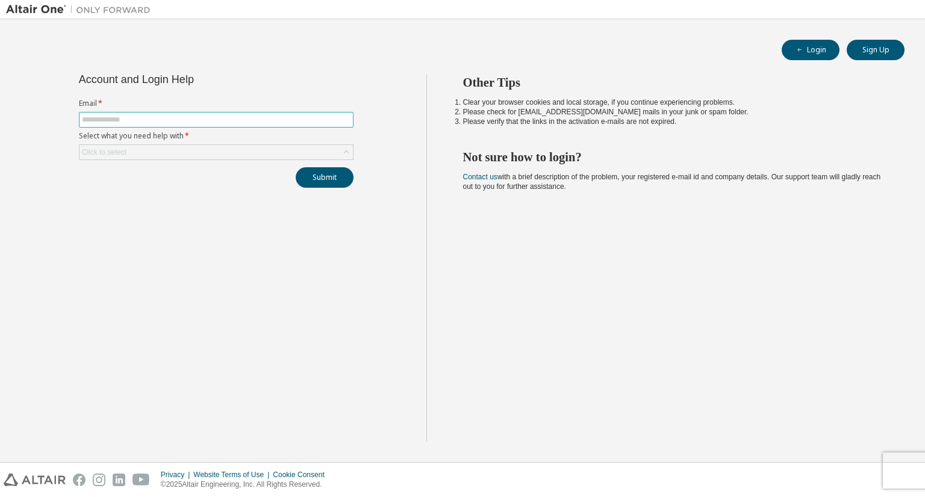
click at [297, 121] on input "text" at bounding box center [216, 120] width 268 height 10
click at [291, 119] on input "text" at bounding box center [216, 120] width 268 height 10
click at [274, 91] on div "Account and Login Help Email * Select what you need help with * Click to select…" at bounding box center [216, 131] width 289 height 113
drag, startPoint x: 144, startPoint y: 156, endPoint x: 150, endPoint y: 153, distance: 6.2
click at [144, 155] on div "Click to select" at bounding box center [215, 152] width 273 height 14
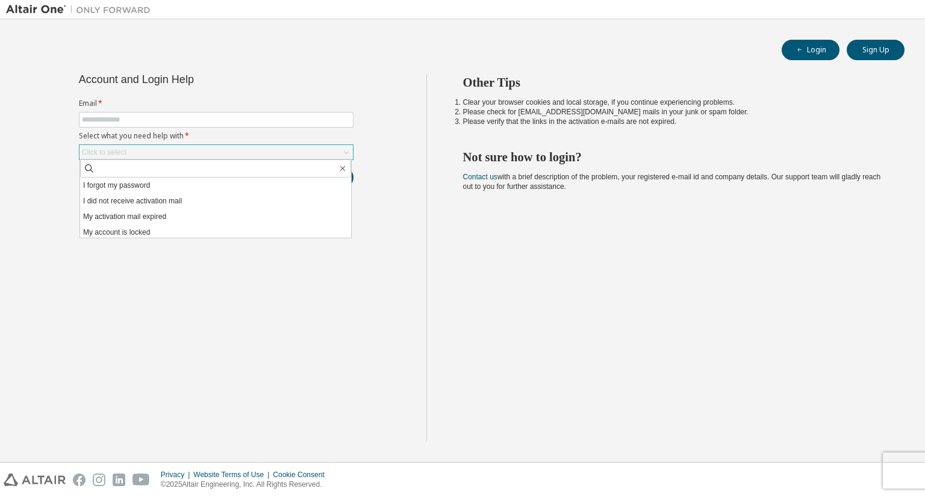
click at [160, 155] on div "Click to select" at bounding box center [215, 152] width 273 height 14
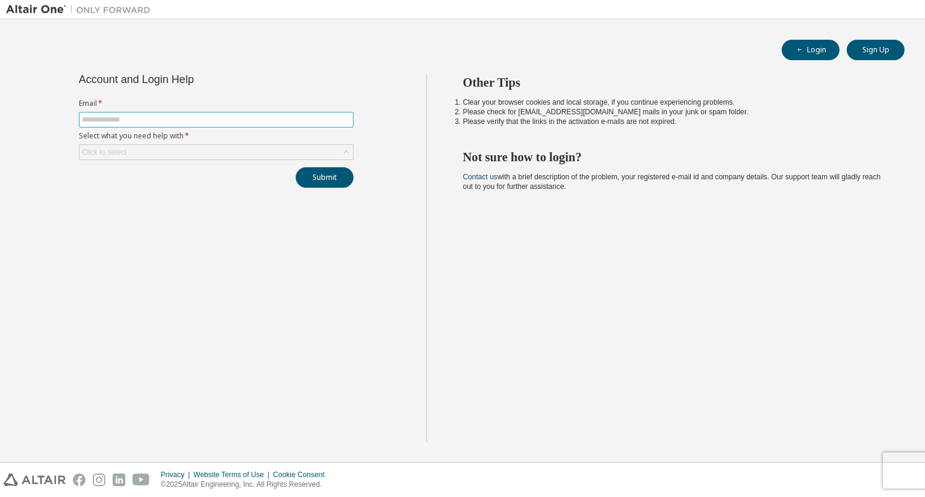
click at [194, 124] on span at bounding box center [216, 120] width 274 height 16
click at [194, 123] on input "text" at bounding box center [216, 120] width 268 height 10
click at [193, 123] on input "text" at bounding box center [216, 120] width 268 height 10
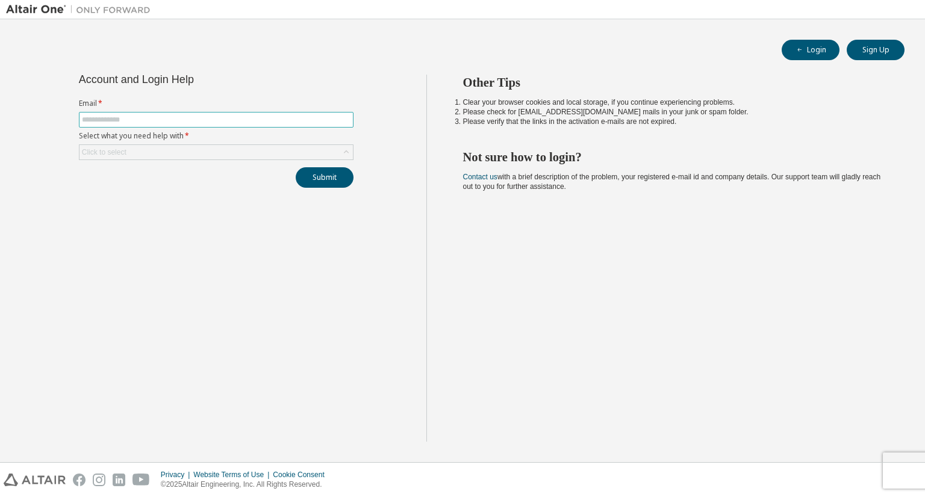
click at [191, 124] on span at bounding box center [216, 120] width 274 height 16
drag, startPoint x: 296, startPoint y: 96, endPoint x: 275, endPoint y: 101, distance: 21.6
click at [295, 96] on div "Account and Login Help Email * Select what you need help with * Click to select…" at bounding box center [216, 131] width 289 height 113
click at [343, 119] on input "text" at bounding box center [216, 120] width 268 height 10
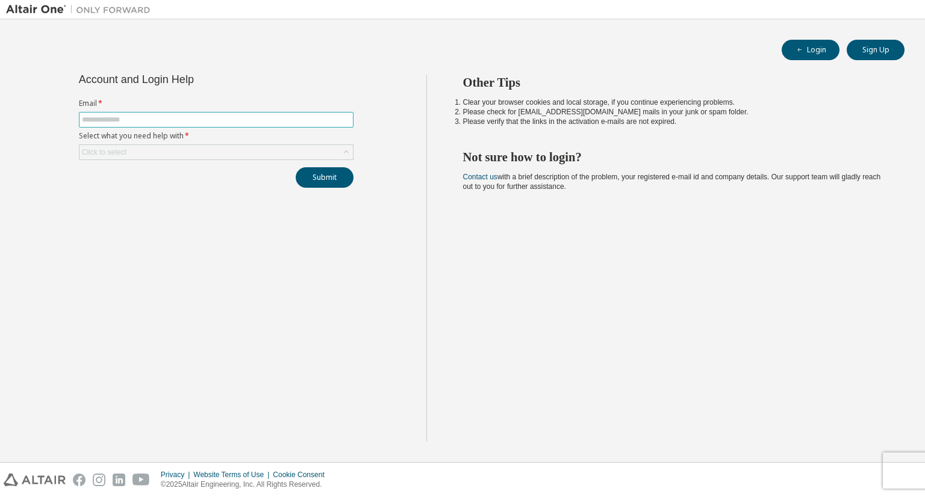
click at [343, 119] on input "text" at bounding box center [216, 120] width 268 height 10
click at [341, 119] on input "text" at bounding box center [216, 120] width 268 height 10
click at [314, 47] on div "Login Sign Up" at bounding box center [462, 50] width 884 height 20
click at [303, 123] on input "text" at bounding box center [216, 120] width 268 height 10
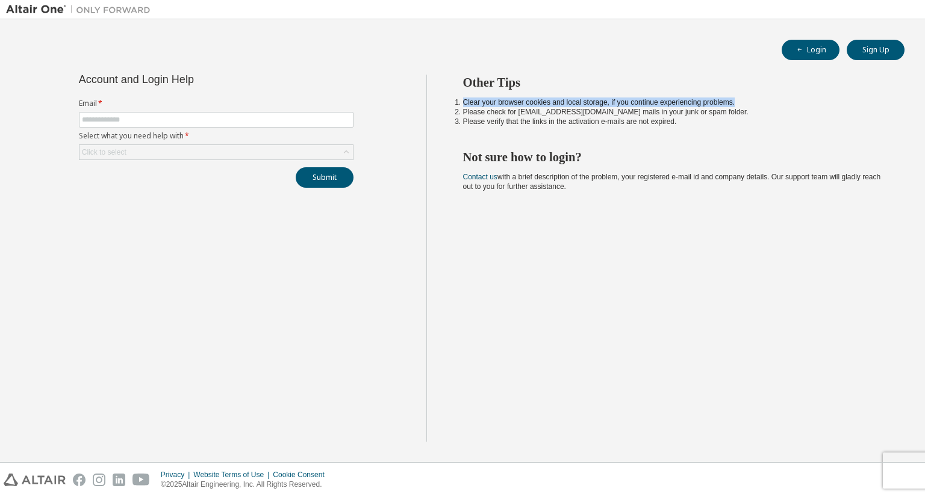
drag, startPoint x: 460, startPoint y: 102, endPoint x: 737, endPoint y: 101, distance: 276.3
click at [737, 101] on li "Clear your browser cookies and local storage, if you continue experiencing prob…" at bounding box center [673, 103] width 420 height 10
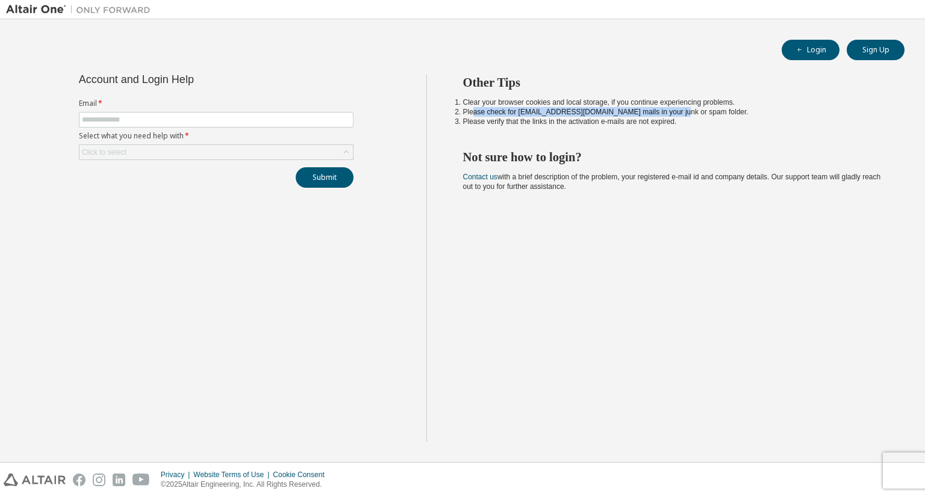
drag, startPoint x: 470, startPoint y: 110, endPoint x: 669, endPoint y: 114, distance: 198.7
click at [667, 114] on li "Please check for [EMAIL_ADDRESS][DOMAIN_NAME] mails in your junk or spam folder." at bounding box center [673, 112] width 420 height 10
